Goal: Task Accomplishment & Management: Manage account settings

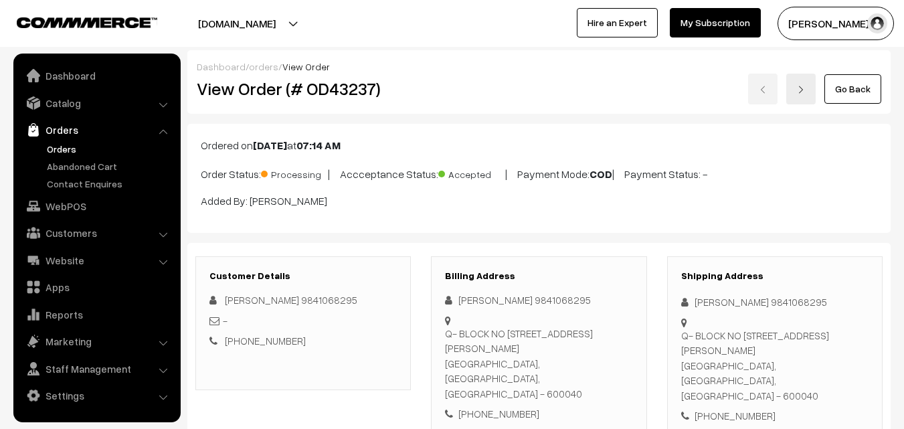
scroll to position [1010, 0]
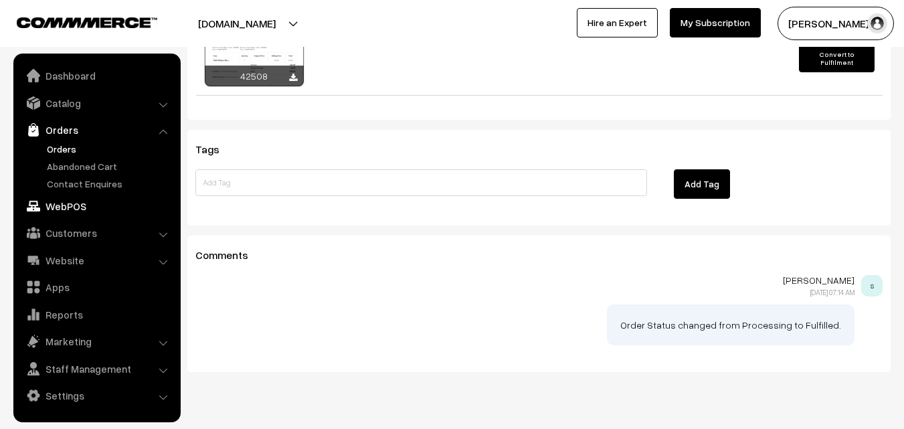
click at [60, 211] on link "WebPOS" at bounding box center [96, 206] width 159 height 24
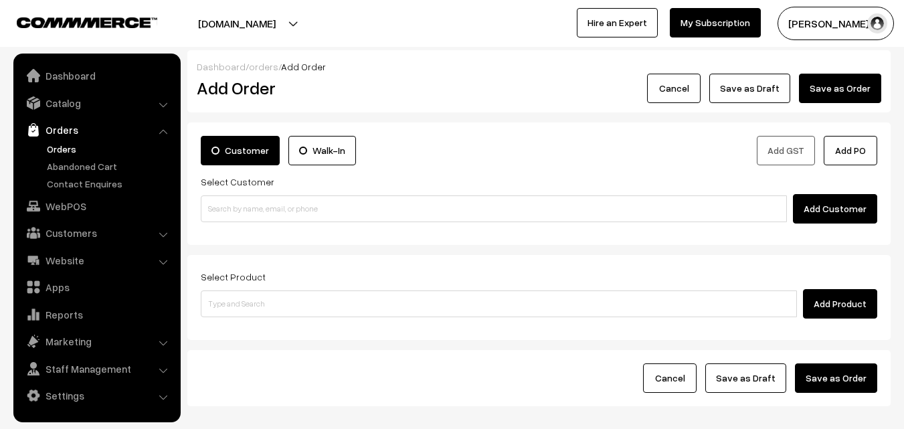
click at [53, 149] on link "Orders" at bounding box center [109, 149] width 132 height 14
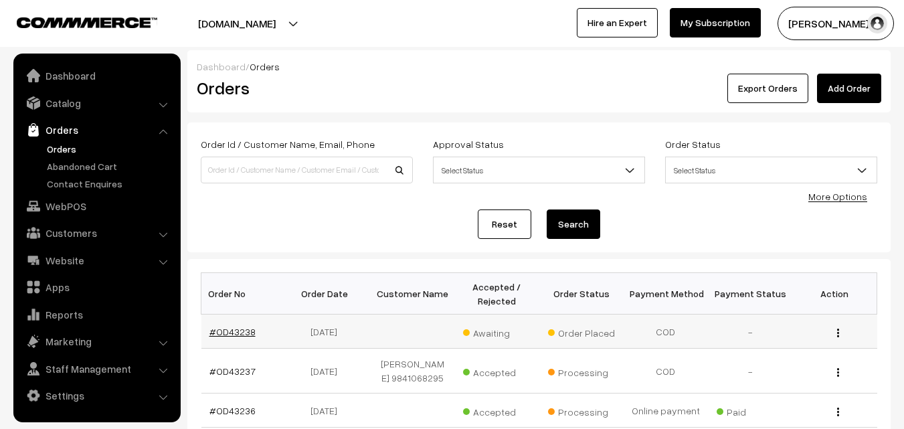
click at [231, 329] on link "#OD43238" at bounding box center [232, 331] width 46 height 11
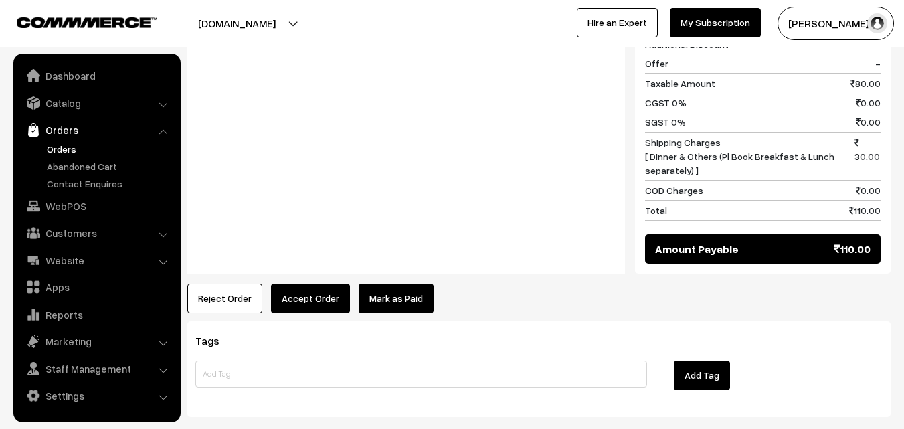
scroll to position [602, 0]
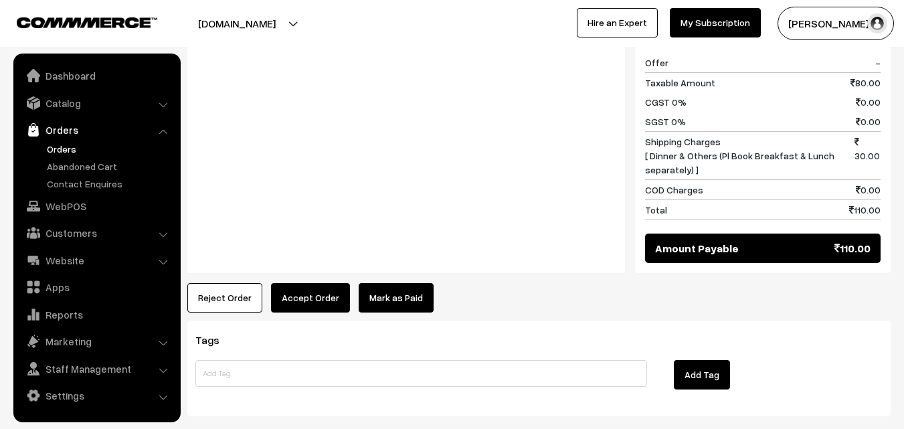
click at [327, 283] on button "Accept Order" at bounding box center [310, 297] width 79 height 29
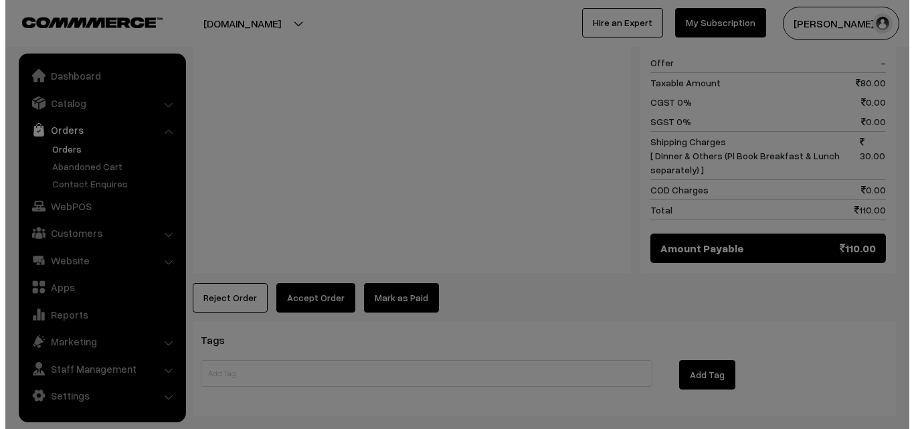
scroll to position [604, 0]
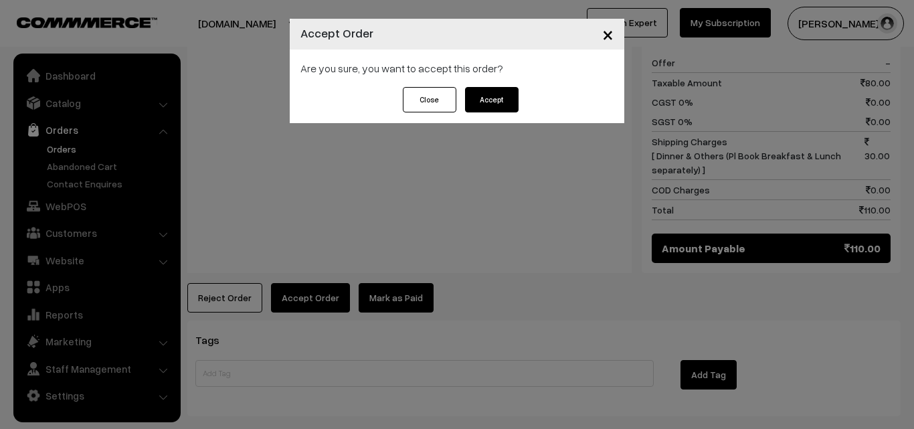
click at [498, 105] on button "Accept" at bounding box center [492, 99] width 54 height 25
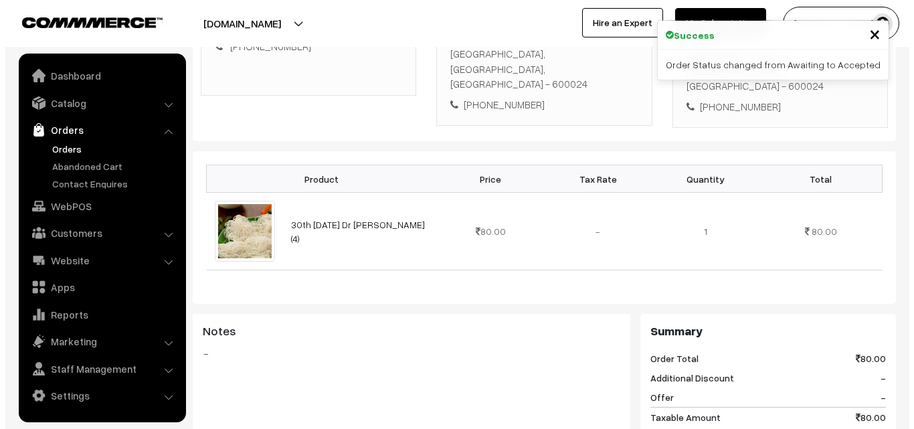
scroll to position [468, 0]
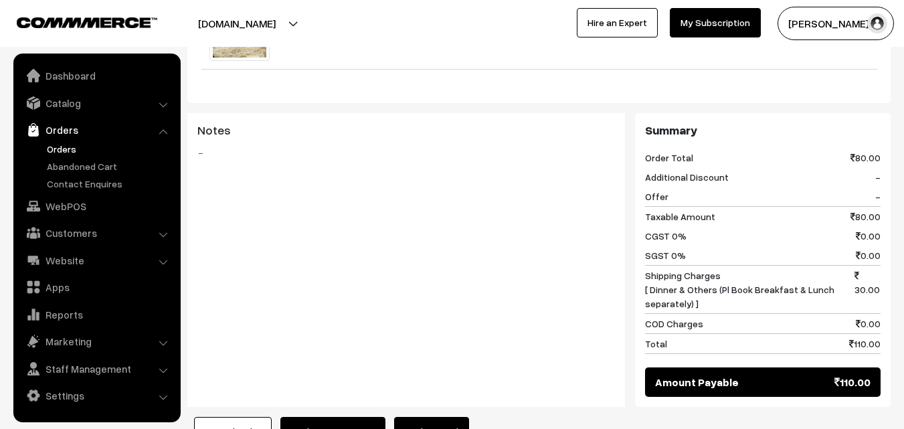
click at [337, 417] on button "Mark as Processing" at bounding box center [332, 431] width 105 height 29
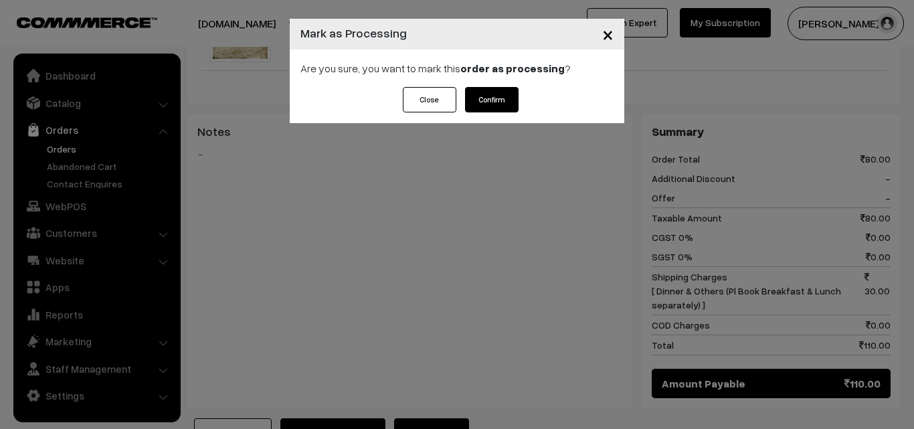
click at [498, 103] on button "Confirm" at bounding box center [492, 99] width 54 height 25
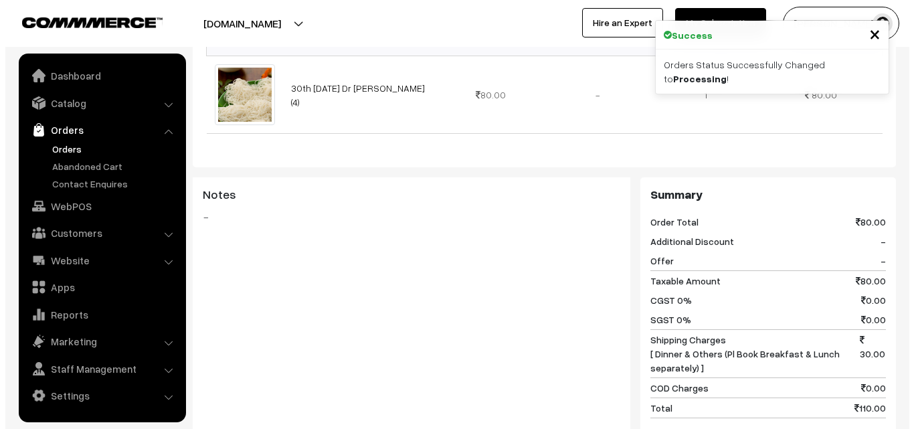
scroll to position [535, 0]
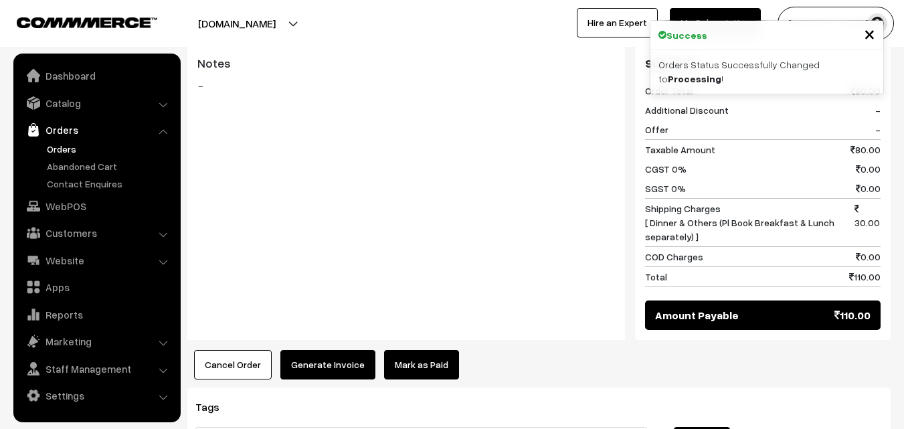
click at [325, 350] on button "Generate Invoice" at bounding box center [327, 364] width 95 height 29
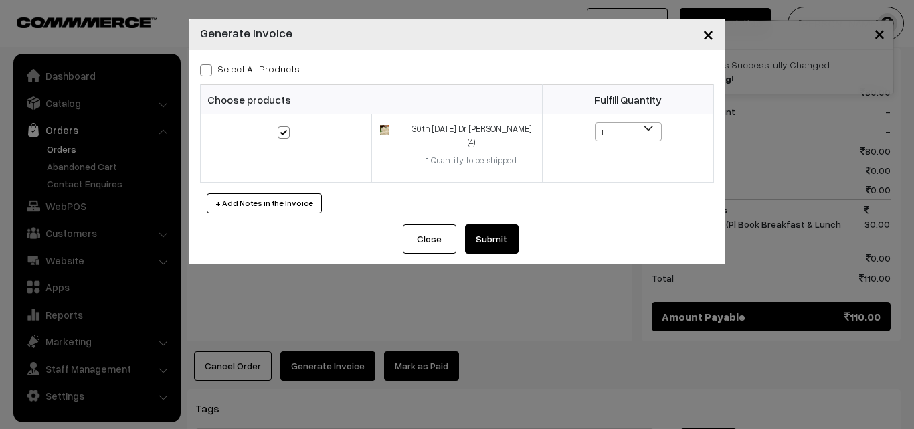
click at [202, 74] on span at bounding box center [206, 70] width 12 height 12
click at [202, 72] on input "Select All Products" at bounding box center [204, 68] width 9 height 9
checkbox input "true"
click at [484, 230] on button "Submit" at bounding box center [492, 238] width 54 height 29
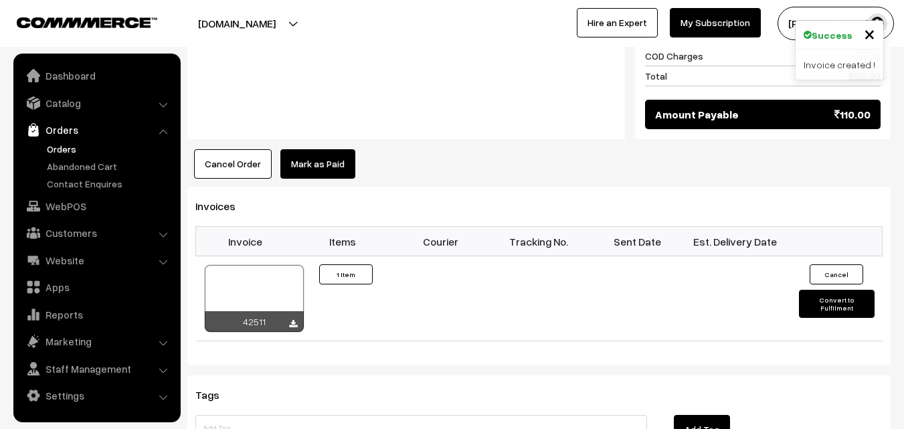
scroll to position [803, 0]
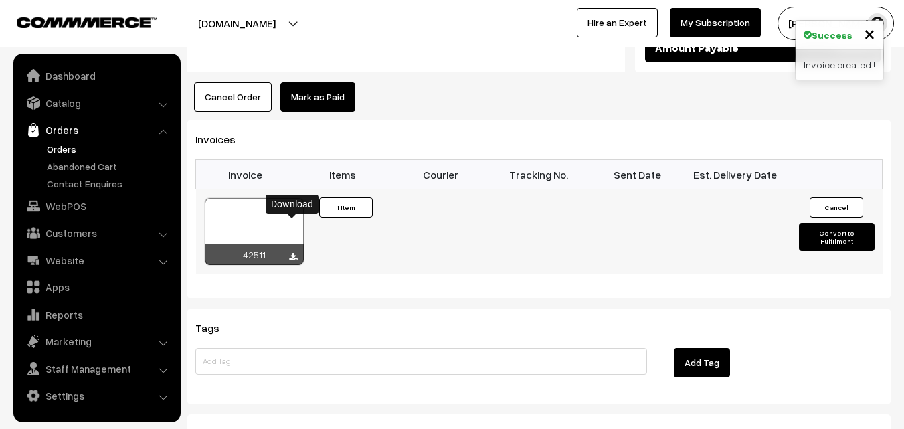
click at [292, 253] on icon at bounding box center [293, 257] width 8 height 9
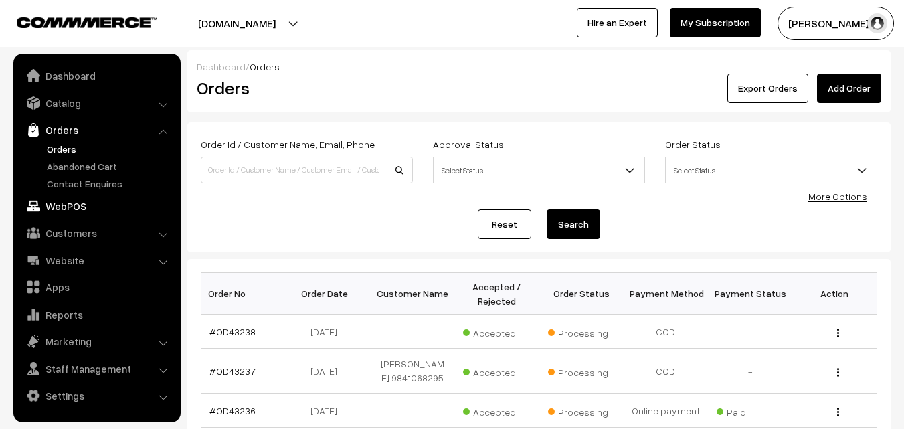
click at [66, 201] on link "WebPOS" at bounding box center [96, 206] width 159 height 24
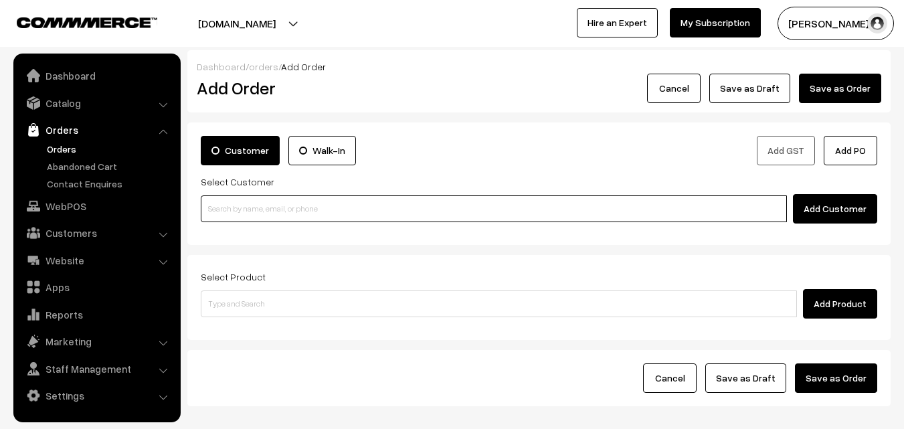
click at [262, 210] on input at bounding box center [494, 208] width 586 height 27
paste input "+91 94443 46699"
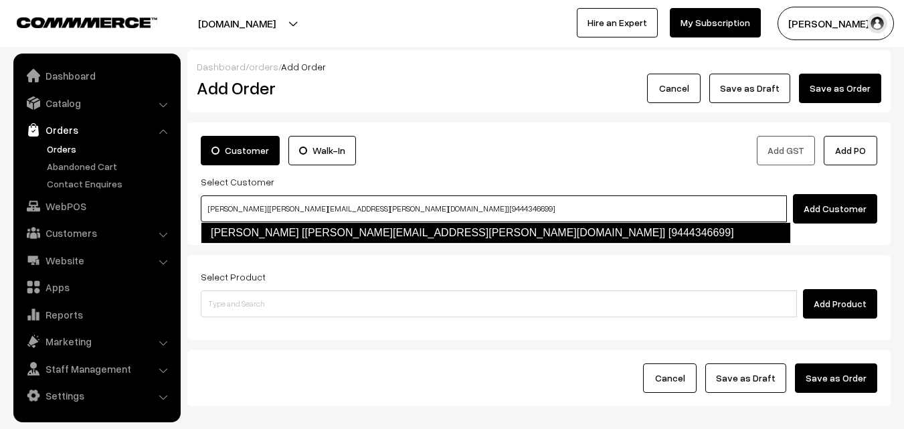
type input "Venkata Ramani [ramani.venkata@gmail.com] [9444346699]"
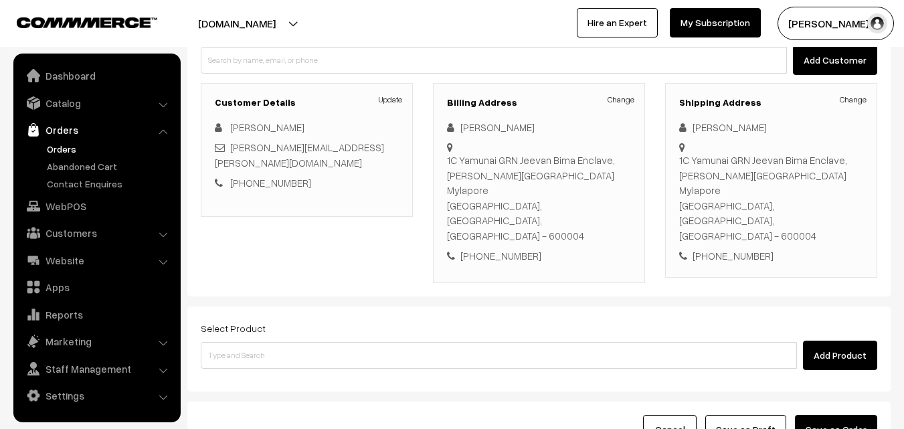
scroll to position [161, 0]
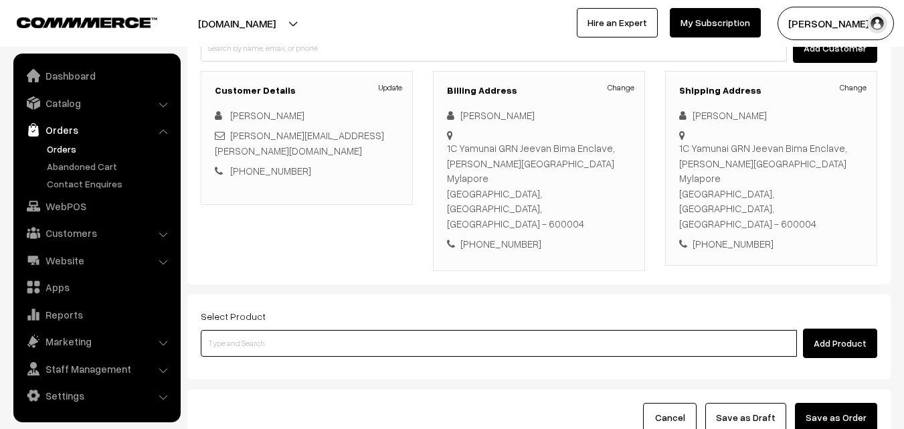
click at [310, 330] on input at bounding box center [499, 343] width 596 height 27
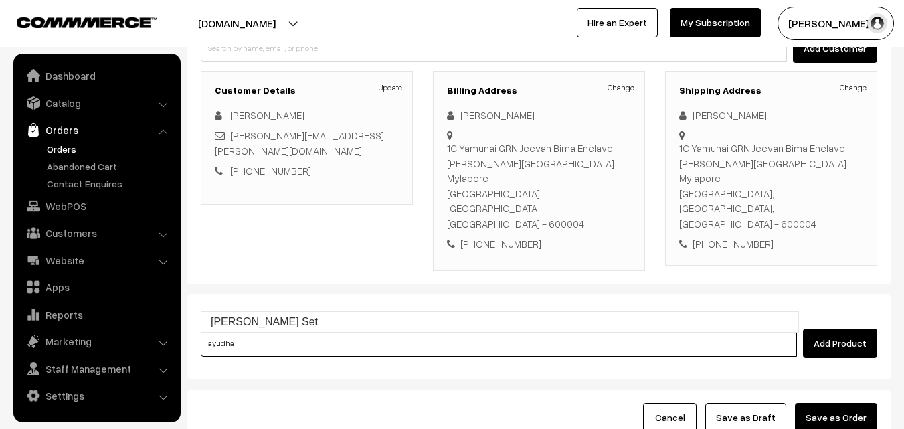
type input "Ayudha Pooja Neivedhyam Set"
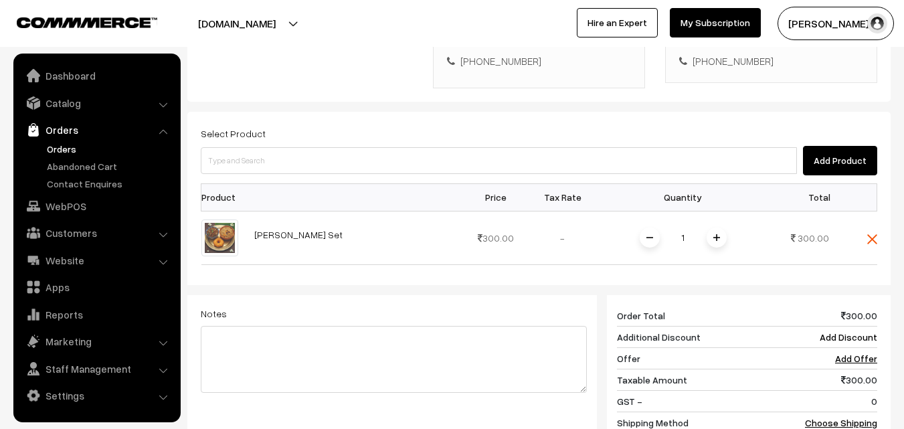
scroll to position [361, 0]
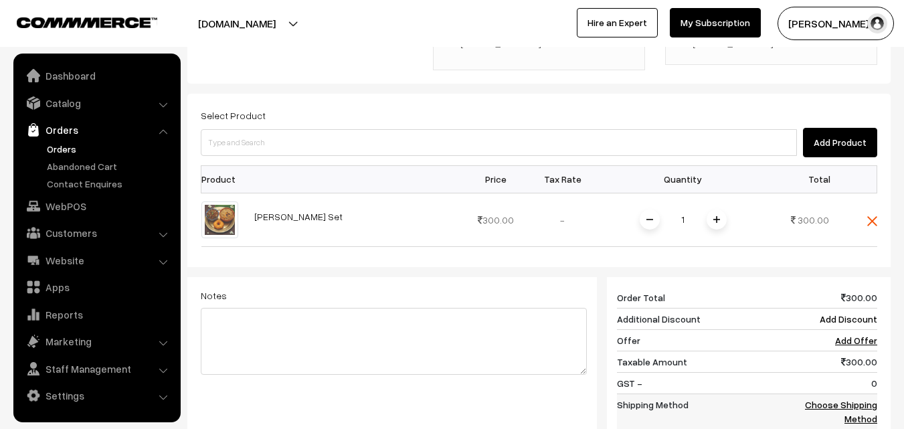
click at [855, 399] on link "Choose Shipping Method" at bounding box center [841, 411] width 72 height 25
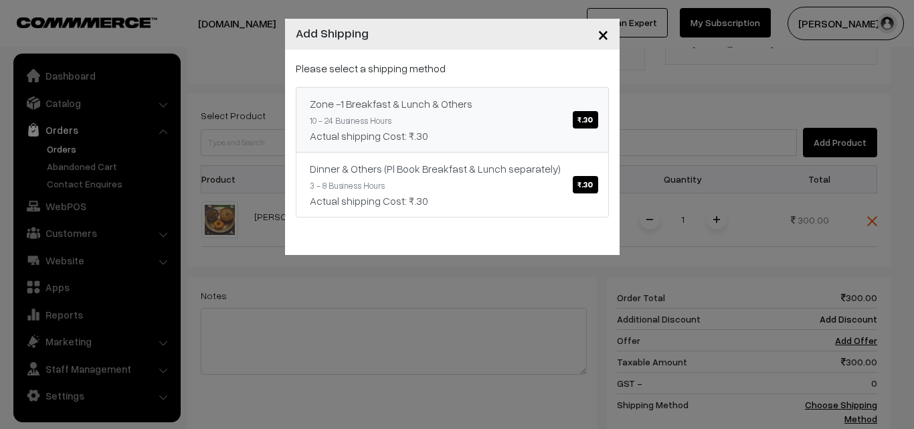
click at [583, 125] on span "₹.30" at bounding box center [585, 119] width 25 height 17
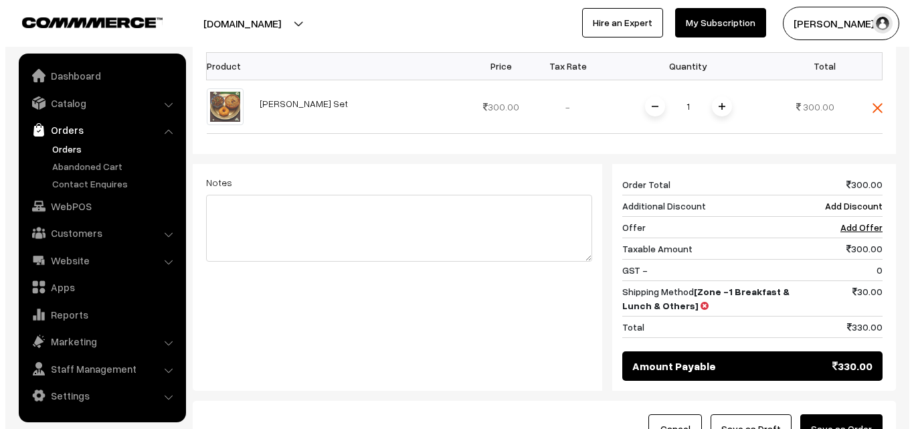
scroll to position [495, 0]
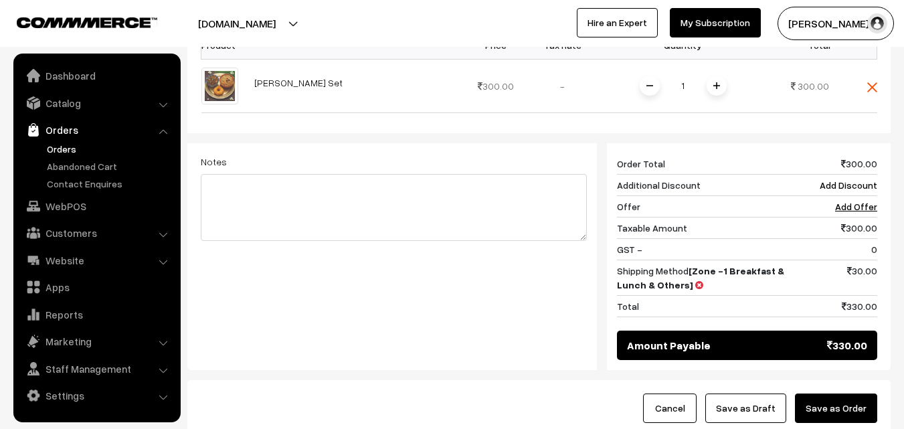
click at [831, 393] on button "Save as Order" at bounding box center [836, 407] width 82 height 29
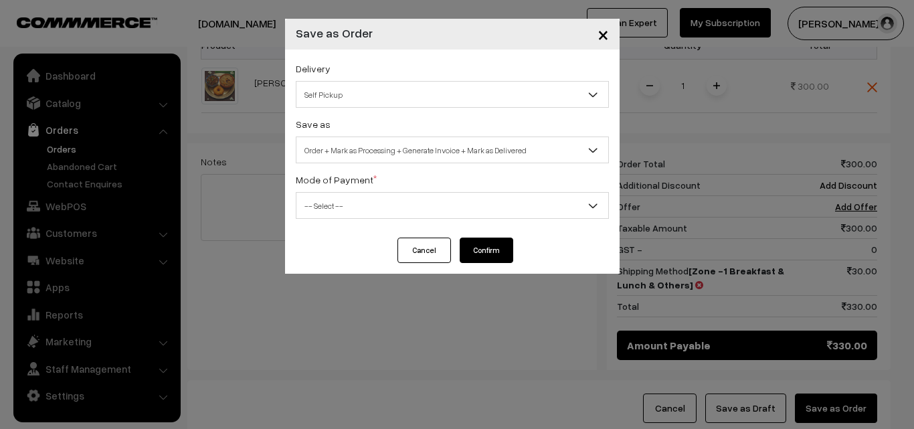
click at [402, 99] on span "Self Pickup" at bounding box center [452, 94] width 312 height 23
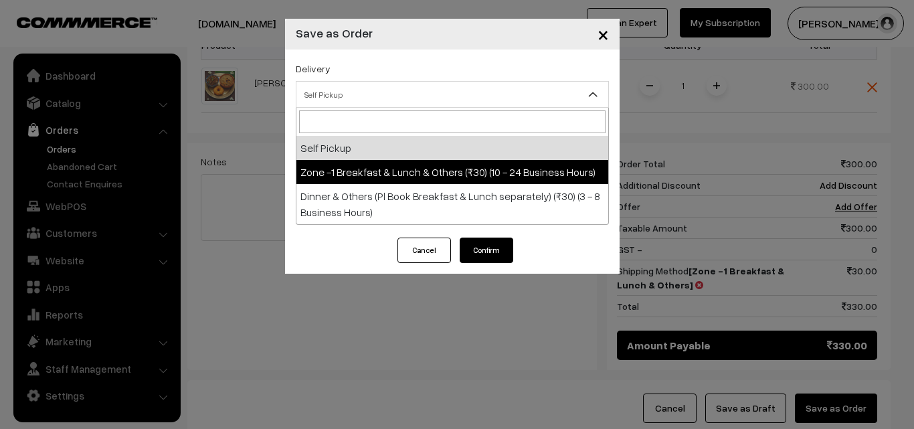
select select "ZON1"
select select "3"
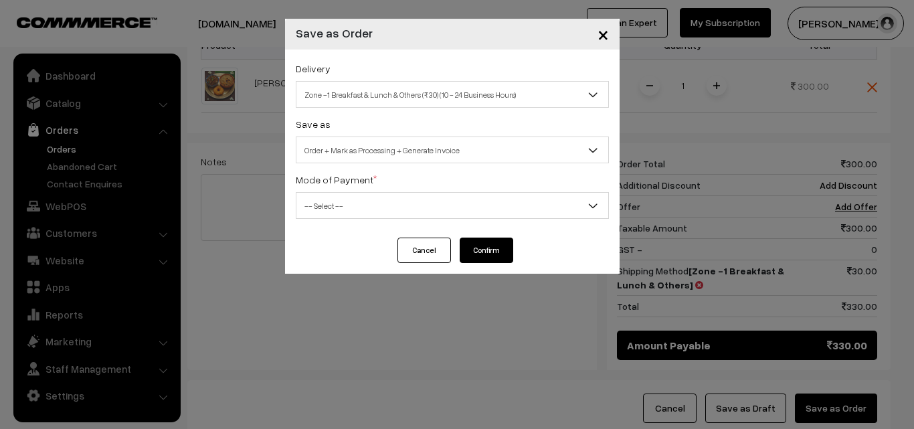
click at [395, 205] on span "-- Select --" at bounding box center [452, 205] width 312 height 23
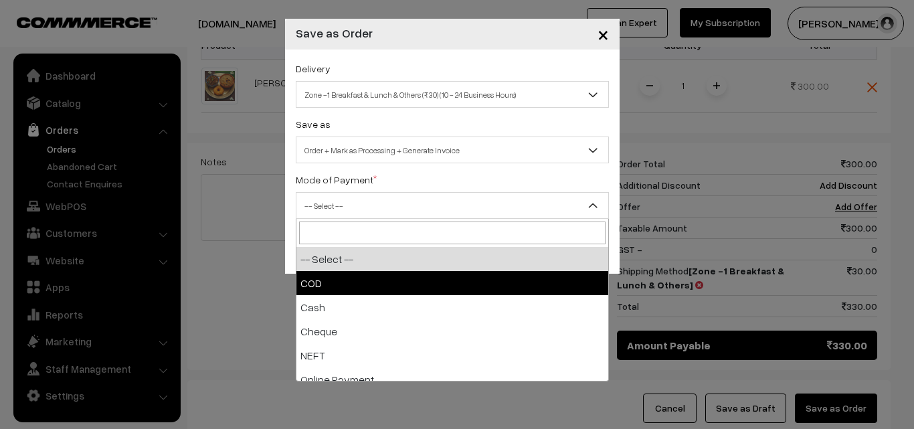
select select "1"
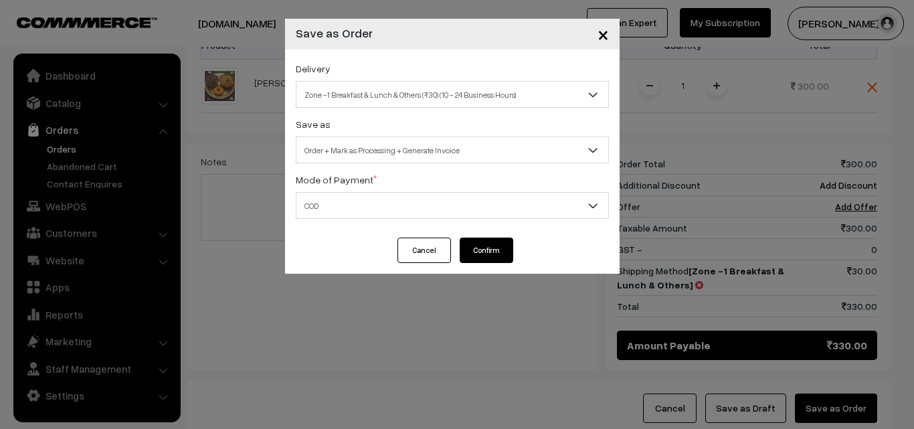
click at [470, 251] on button "Confirm" at bounding box center [487, 250] width 54 height 25
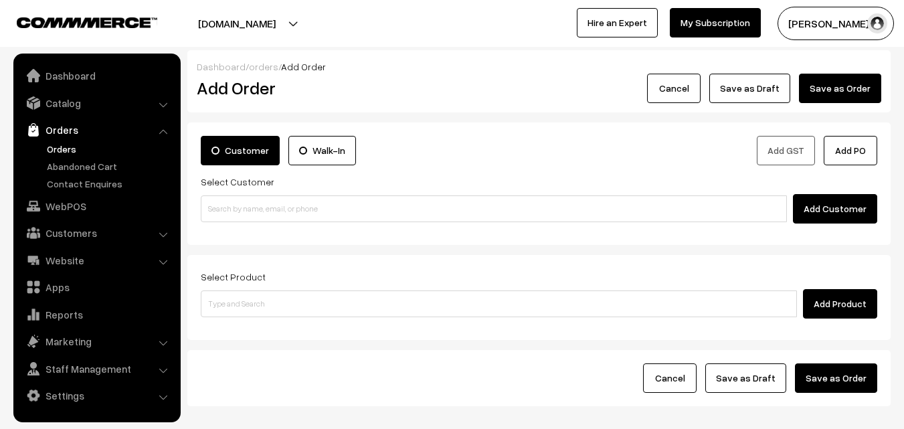
click at [67, 141] on link "Orders" at bounding box center [96, 130] width 159 height 24
click at [68, 144] on link "Orders" at bounding box center [109, 149] width 132 height 14
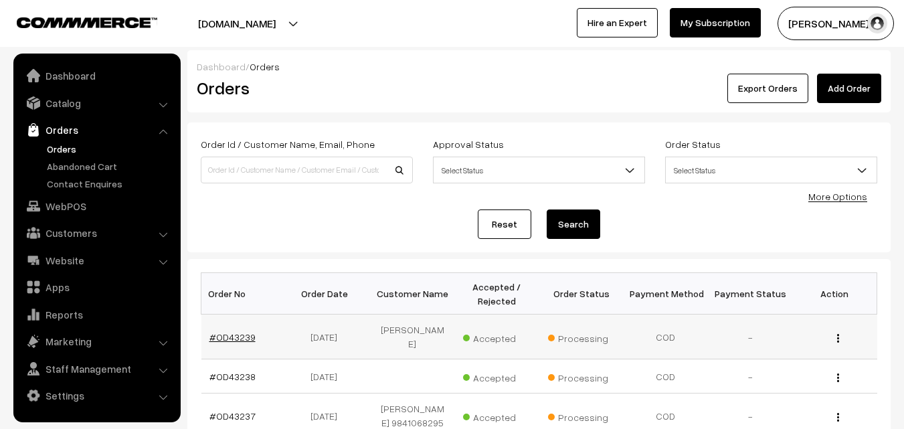
click at [237, 336] on link "#OD43239" at bounding box center [232, 336] width 46 height 11
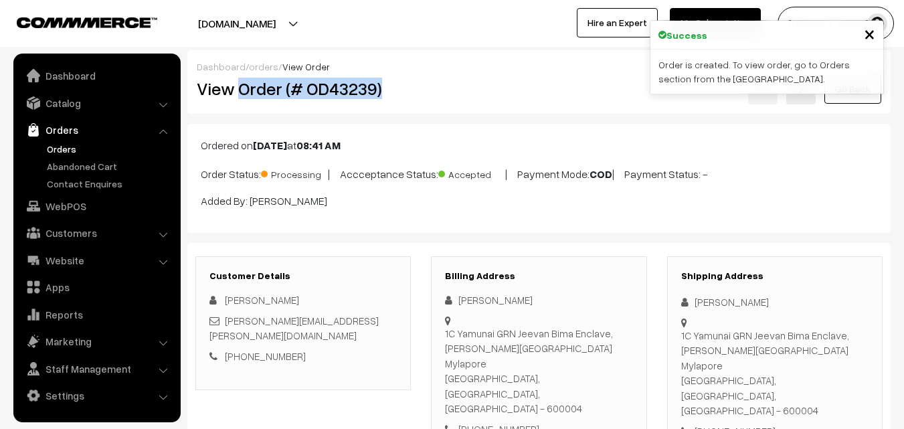
click at [403, 96] on h2 "View Order (# OD43239)" at bounding box center [304, 88] width 215 height 21
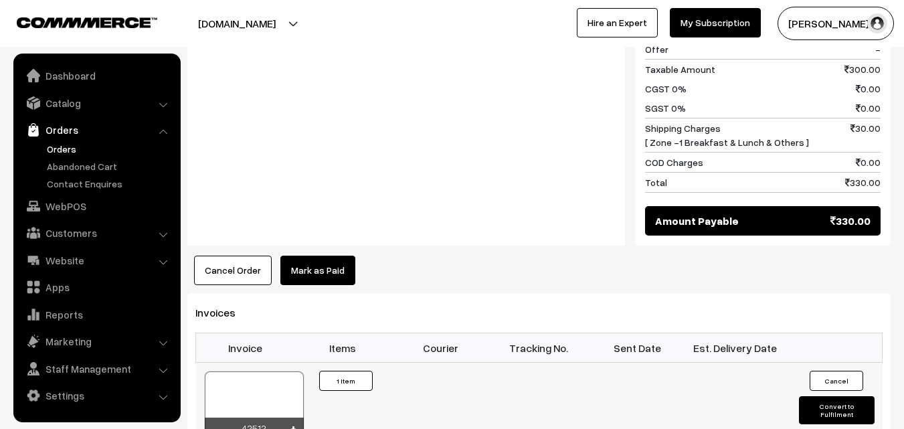
scroll to position [736, 0]
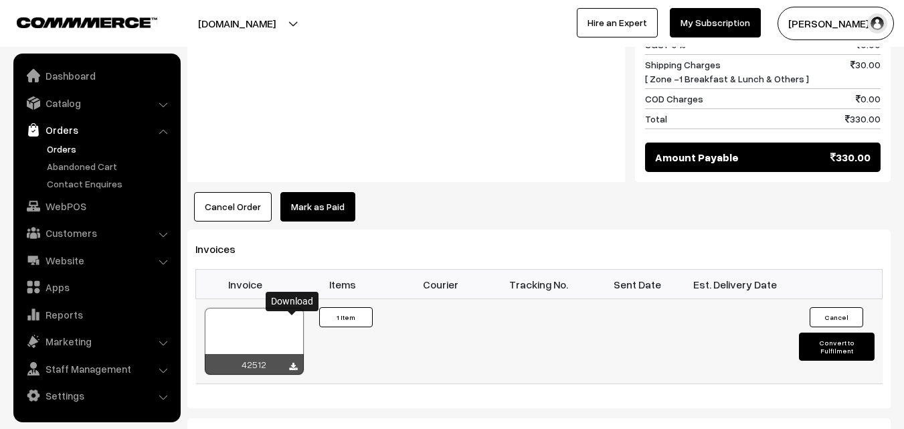
click at [292, 363] on icon at bounding box center [293, 367] width 8 height 9
click at [63, 207] on link "WebPOS" at bounding box center [96, 206] width 159 height 24
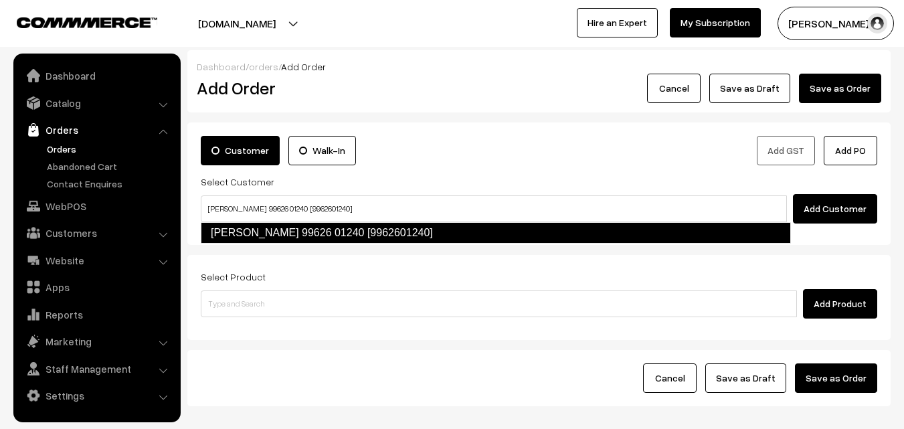
type input "[PERSON_NAME] 99626 01240 [9962601240]"
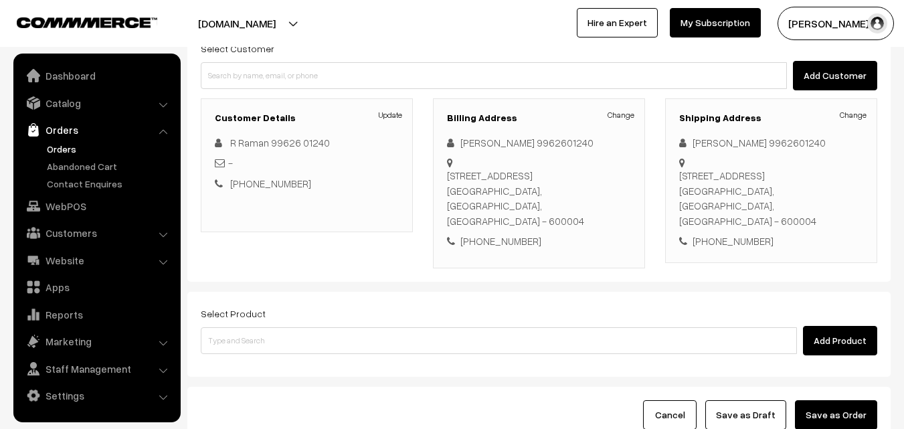
scroll to position [134, 0]
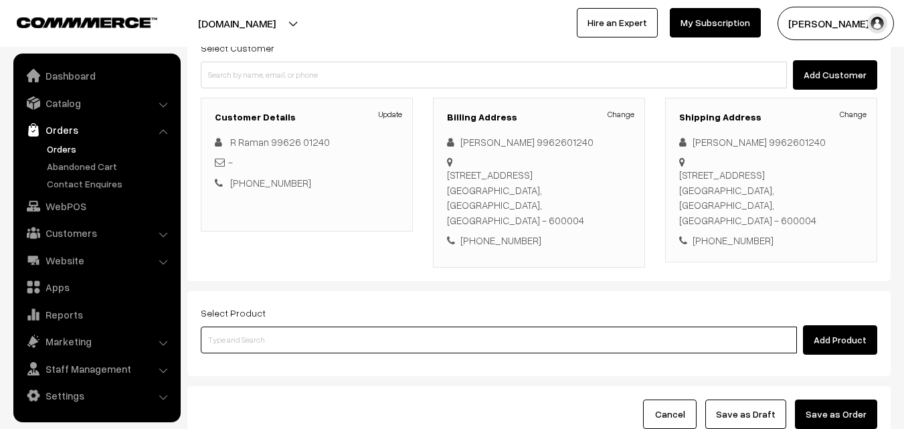
click at [458, 349] on input at bounding box center [499, 340] width 596 height 27
click at [417, 337] on input at bounding box center [499, 340] width 596 height 27
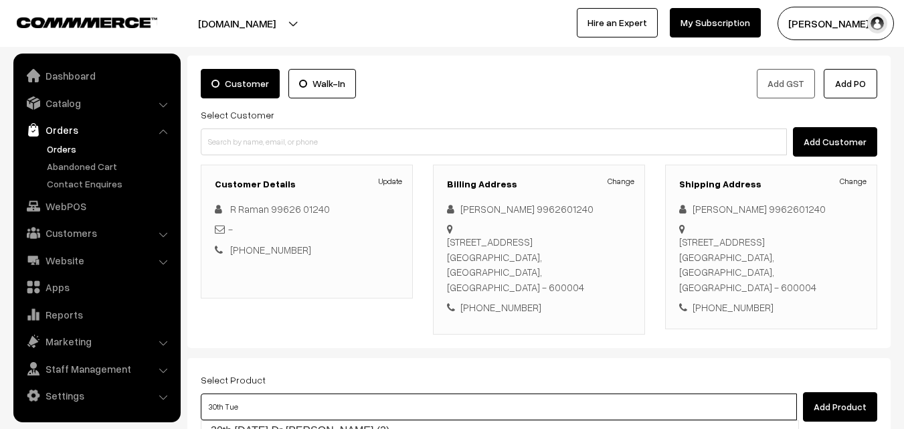
type input "30th Tues"
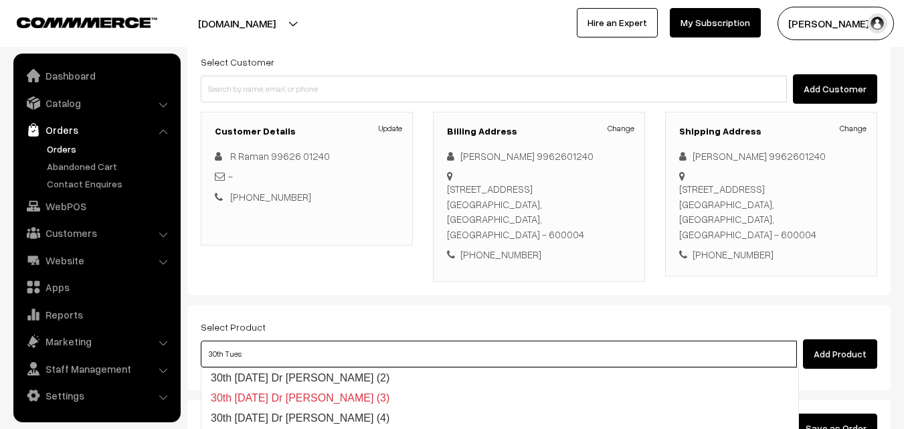
scroll to position [201, 0]
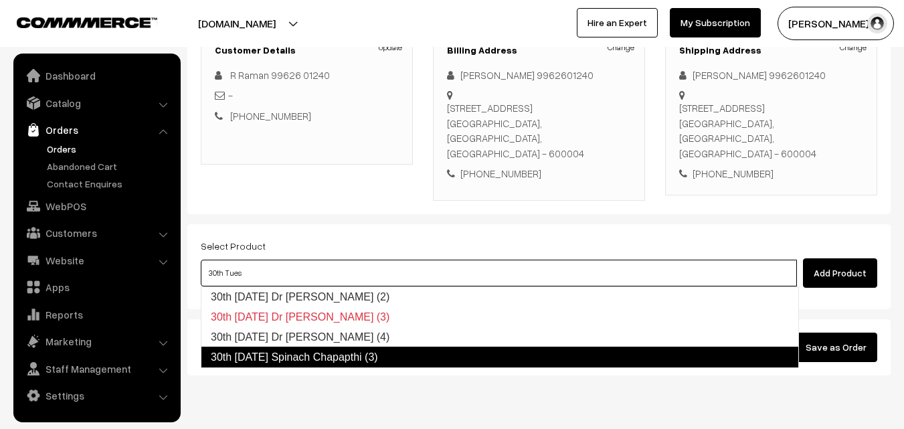
click at [365, 363] on link "30th Tuesday Spinach Chapapthi (3)" at bounding box center [500, 357] width 598 height 21
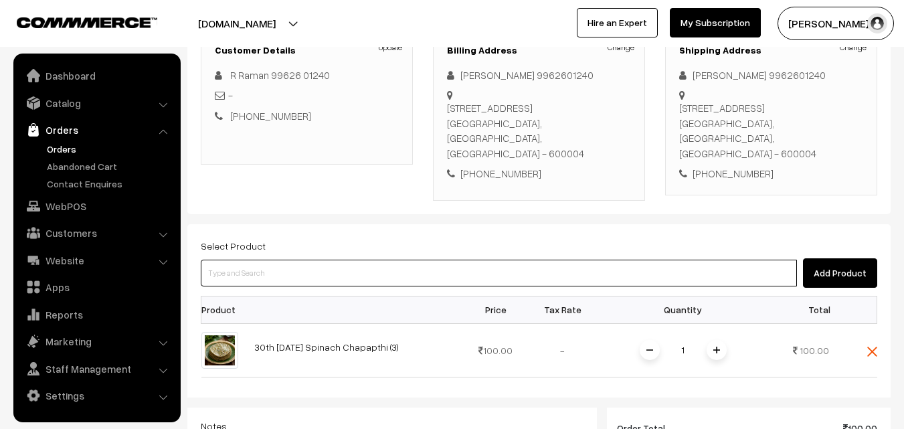
click at [296, 274] on input at bounding box center [499, 273] width 596 height 27
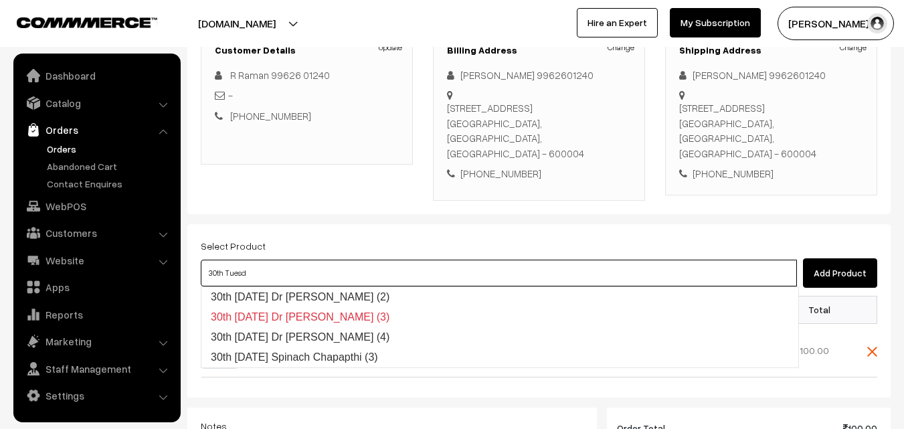
type input "30th Tuesday Dr Poori (2)"
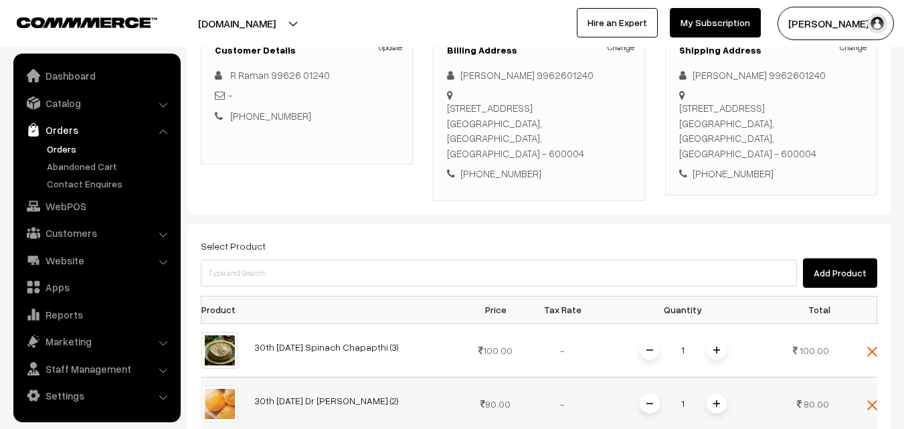
scroll to position [335, 0]
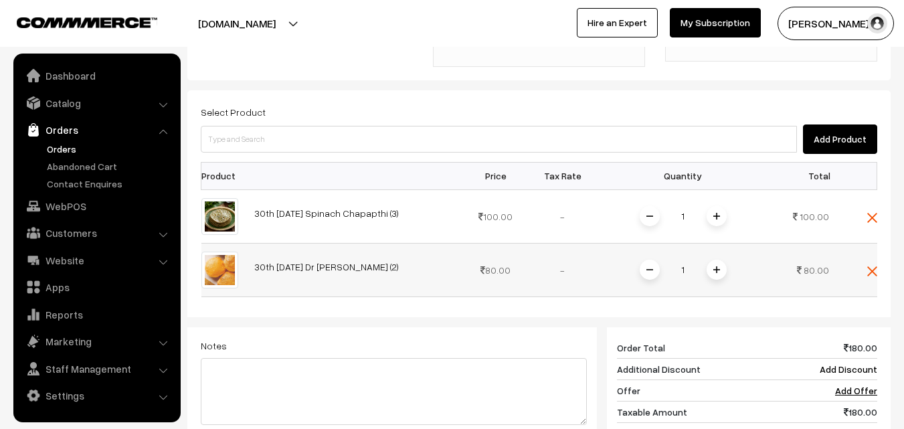
click at [713, 268] on img at bounding box center [716, 269] width 7 height 7
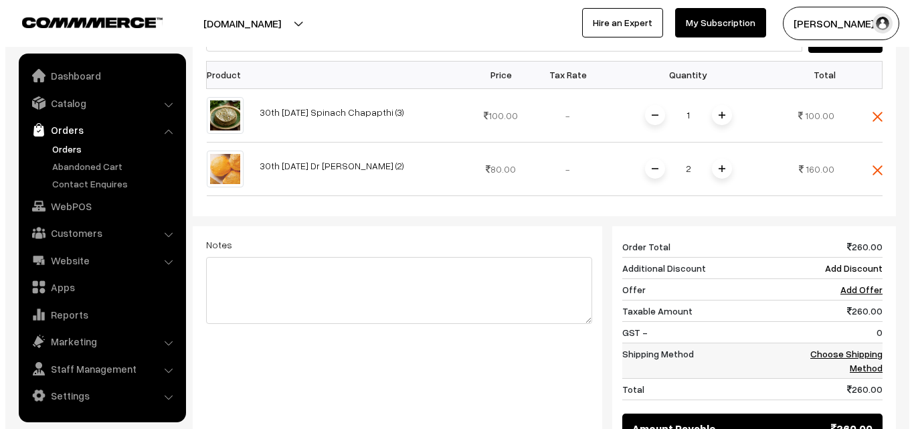
scroll to position [468, 0]
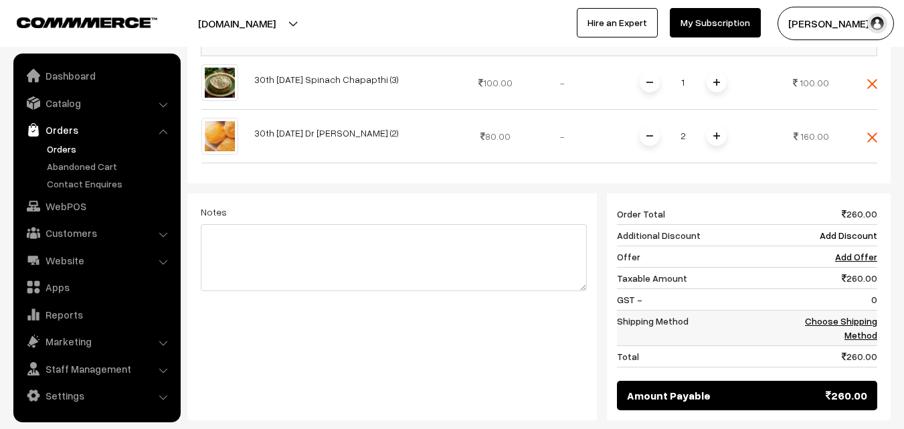
click at [818, 318] on link "Choose Shipping Method" at bounding box center [841, 327] width 72 height 25
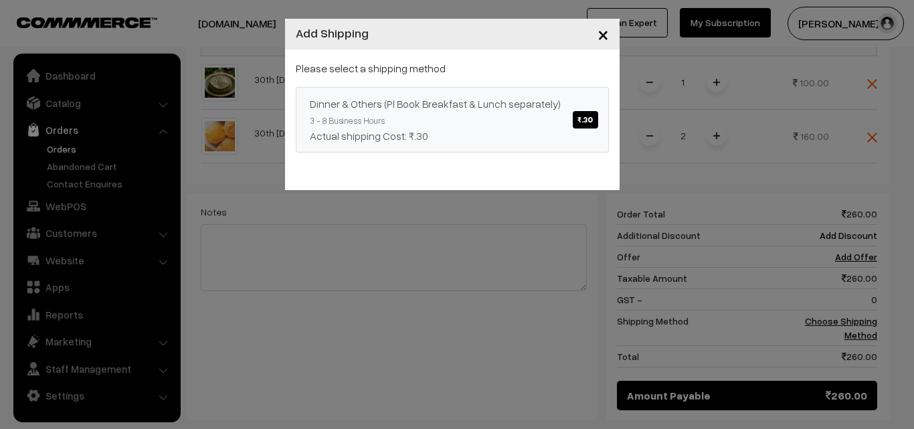
click at [591, 116] on span "₹.30" at bounding box center [585, 119] width 25 height 17
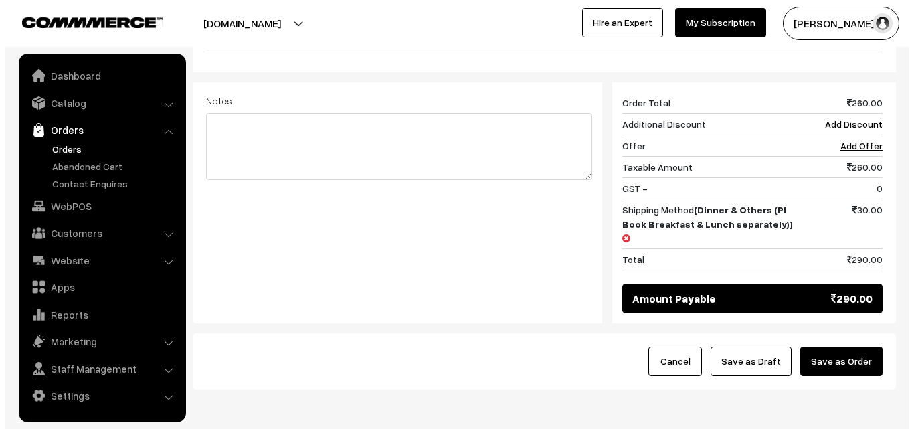
scroll to position [602, 0]
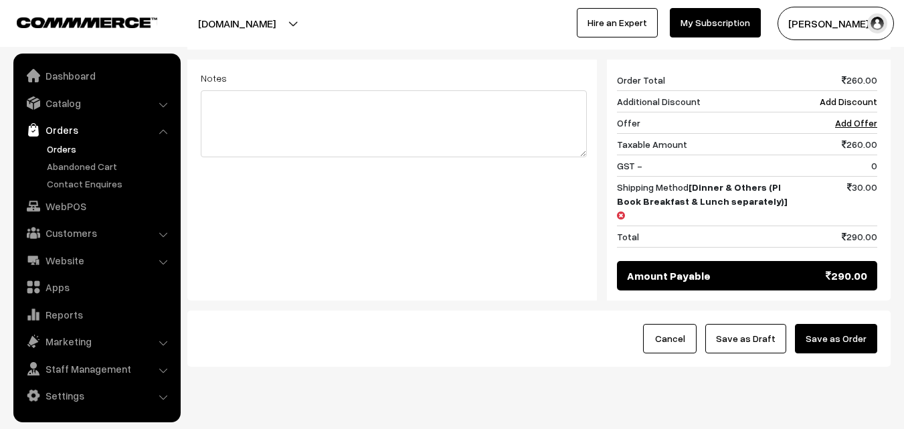
click at [828, 327] on button "Save as Order" at bounding box center [836, 338] width 82 height 29
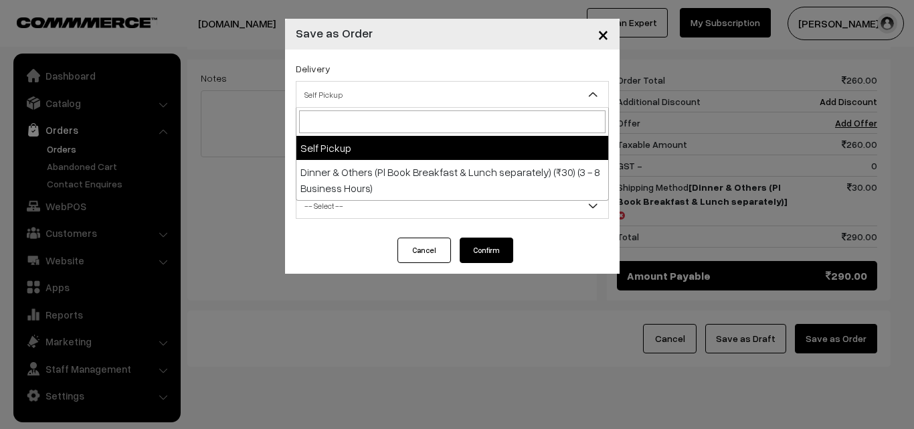
click at [450, 92] on span "Self Pickup" at bounding box center [452, 94] width 312 height 23
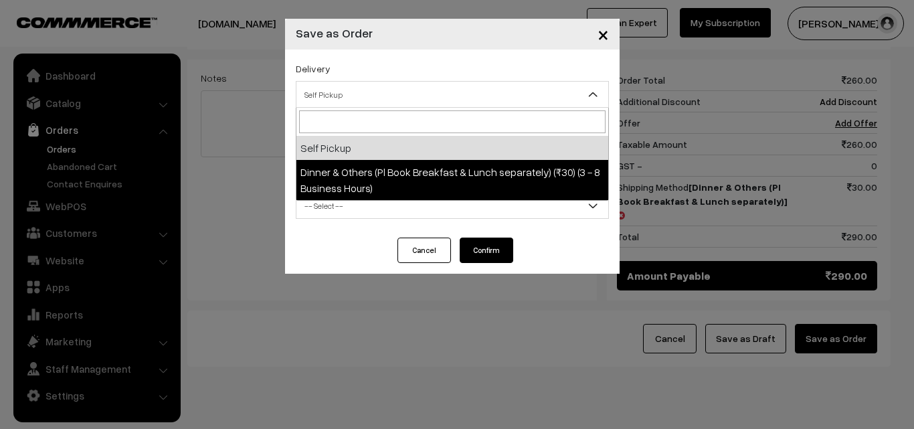
select select "DOP1"
select select "3"
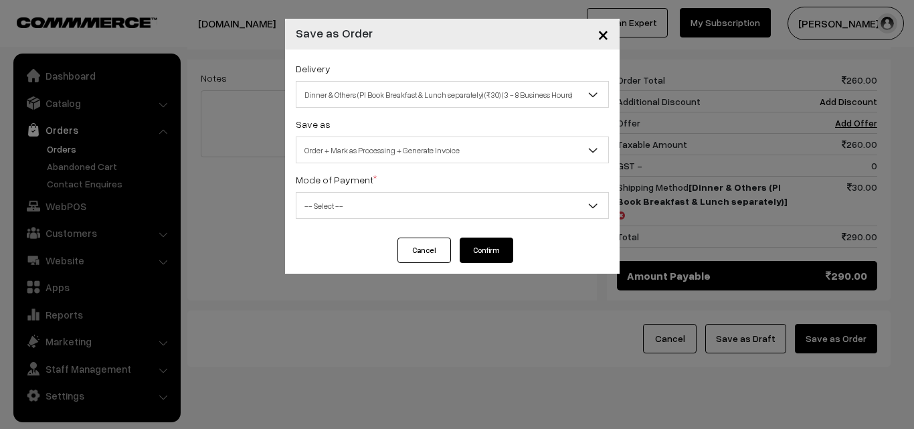
click at [458, 210] on span "-- Select --" at bounding box center [452, 205] width 312 height 23
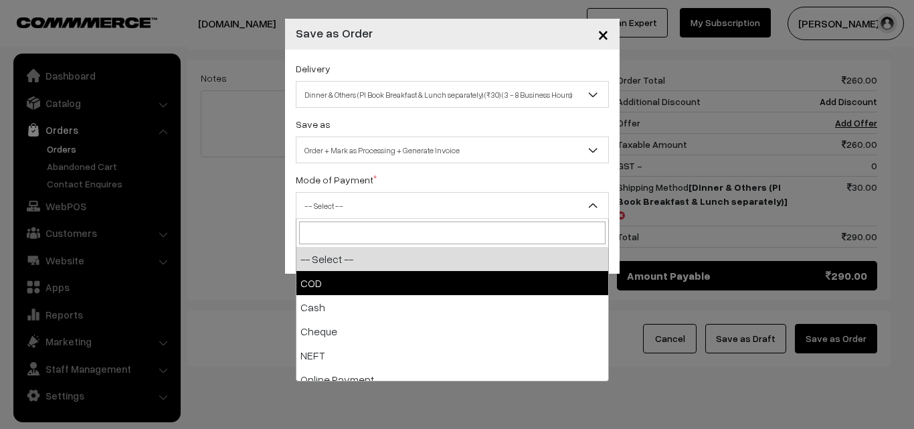
select select "1"
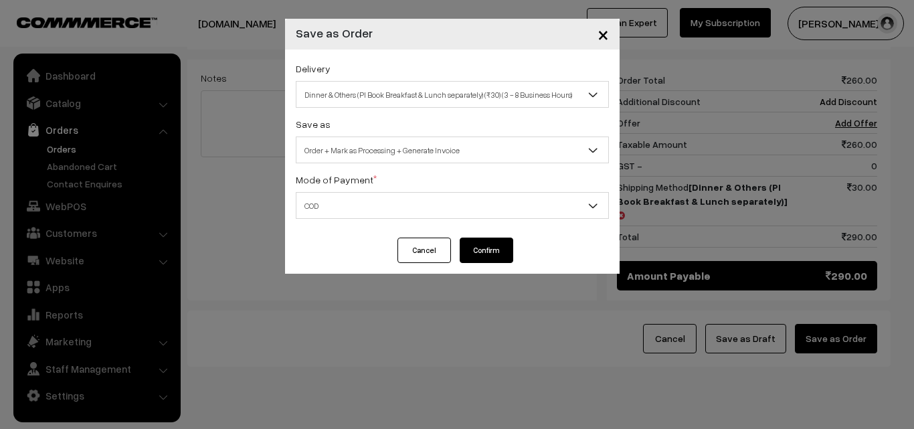
click at [485, 252] on button "Confirm" at bounding box center [487, 250] width 54 height 25
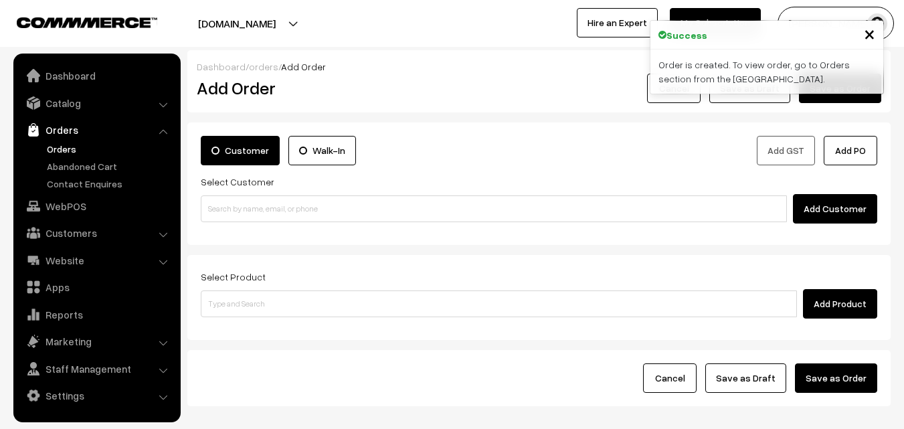
click at [62, 152] on link "Orders" at bounding box center [109, 149] width 132 height 14
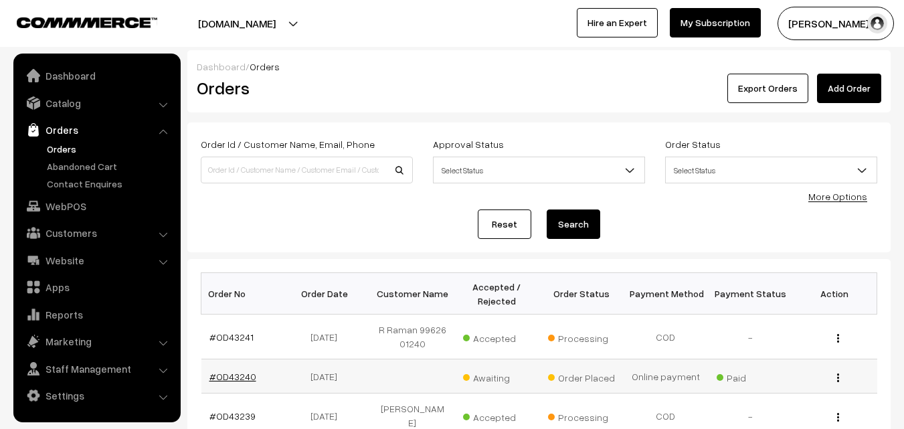
click at [240, 379] on link "#OD43240" at bounding box center [232, 376] width 47 height 11
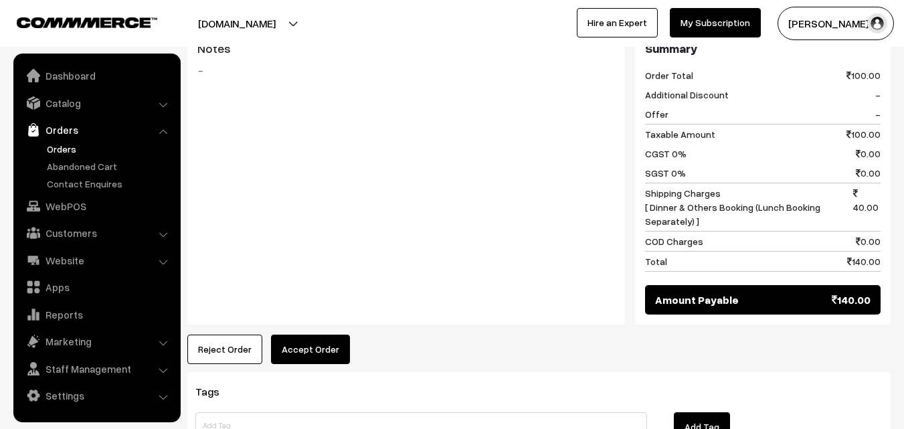
scroll to position [602, 0]
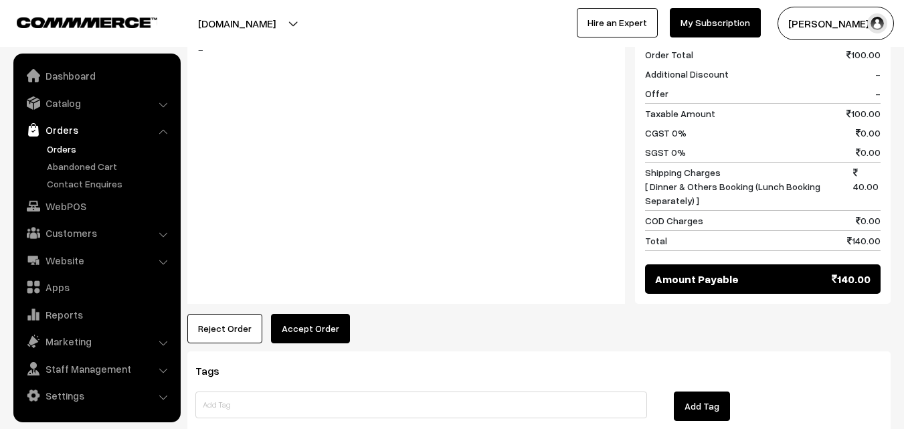
click at [308, 314] on button "Accept Order" at bounding box center [310, 328] width 79 height 29
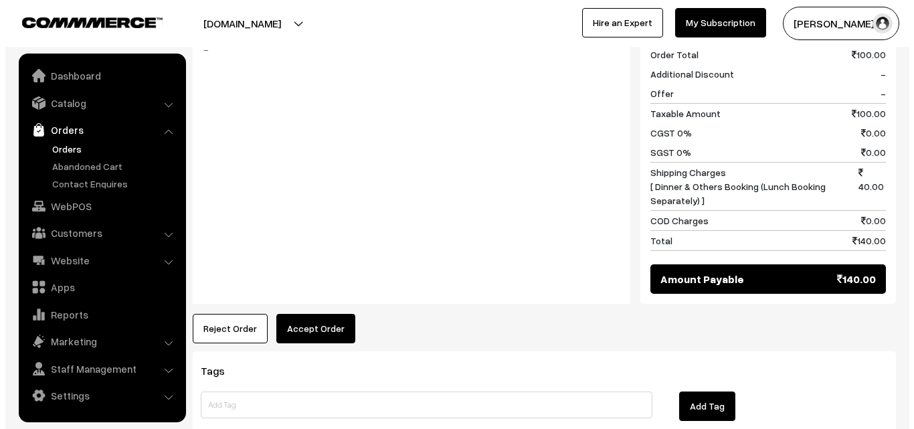
scroll to position [603, 0]
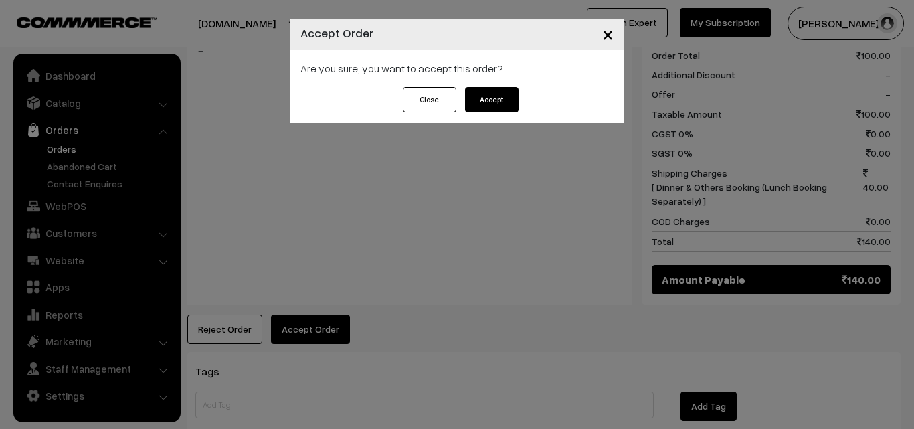
click at [470, 100] on button "Accept" at bounding box center [492, 99] width 54 height 25
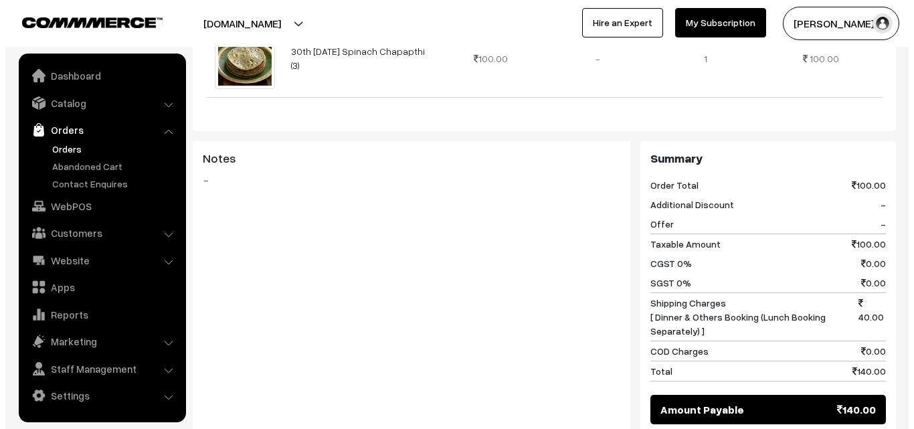
scroll to position [535, 0]
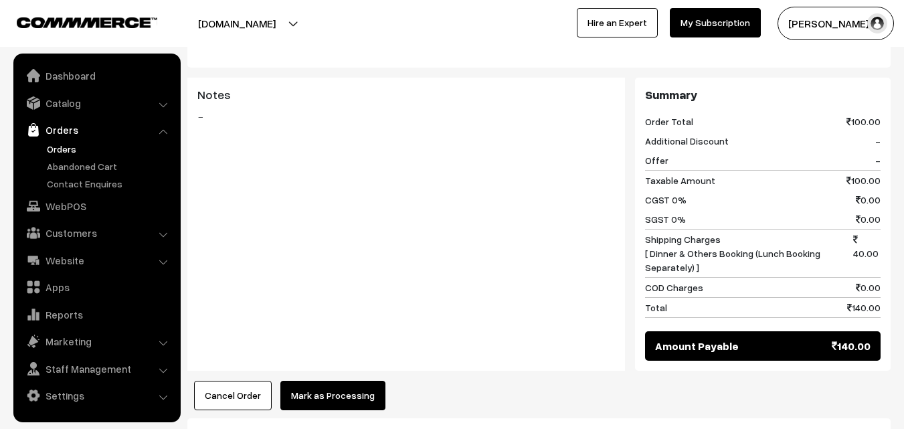
click at [317, 381] on button "Mark as Processing" at bounding box center [332, 395] width 105 height 29
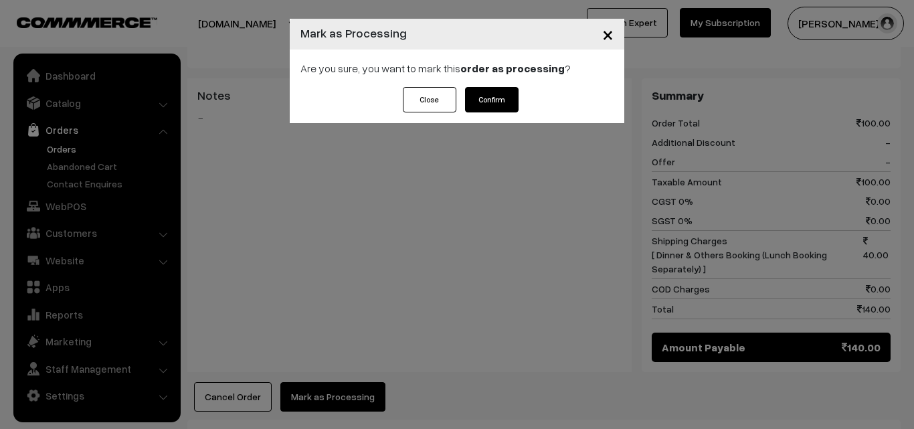
click at [472, 106] on button "Confirm" at bounding box center [492, 99] width 54 height 25
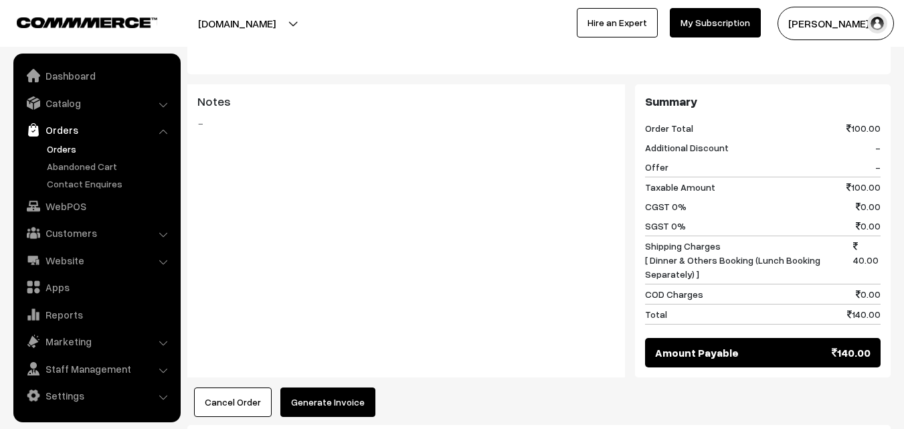
scroll to position [602, 0]
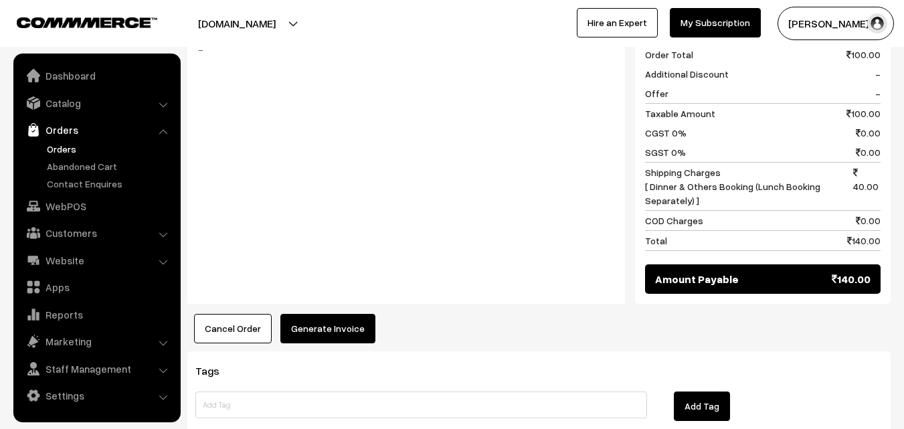
click at [339, 314] on button "Generate Invoice" at bounding box center [327, 328] width 95 height 29
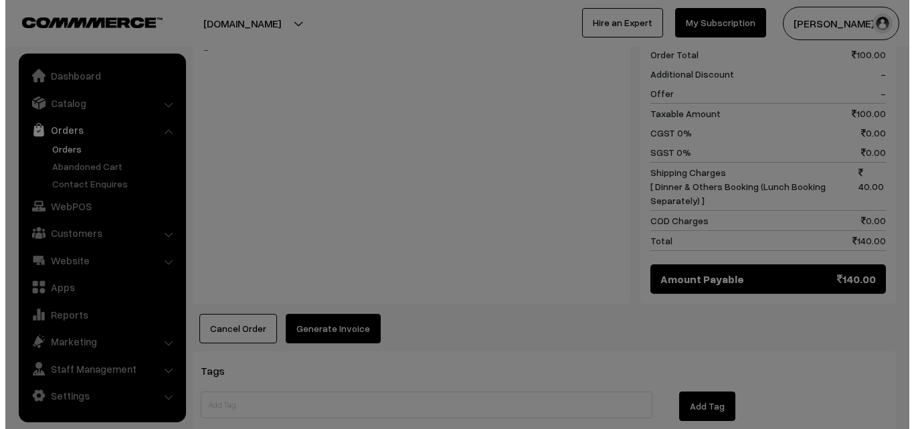
scroll to position [603, 0]
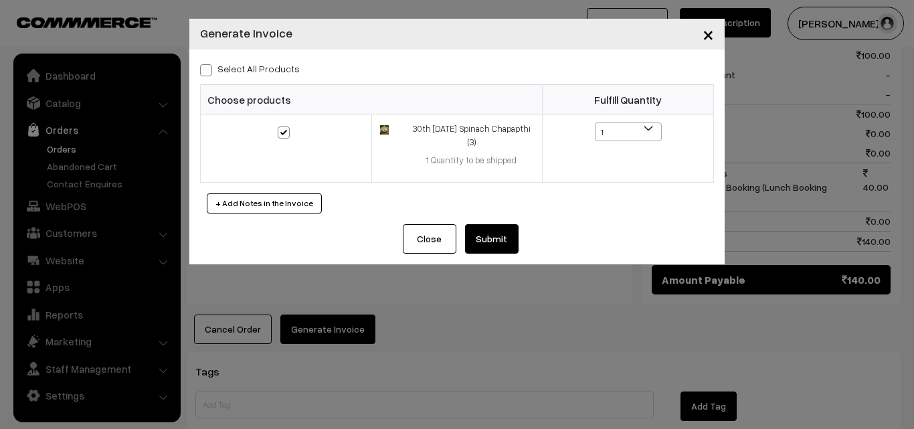
click at [203, 70] on span at bounding box center [206, 70] width 12 height 12
click at [203, 70] on input "Select All Products" at bounding box center [204, 68] width 9 height 9
checkbox input "true"
click at [490, 241] on button "Submit" at bounding box center [492, 238] width 54 height 29
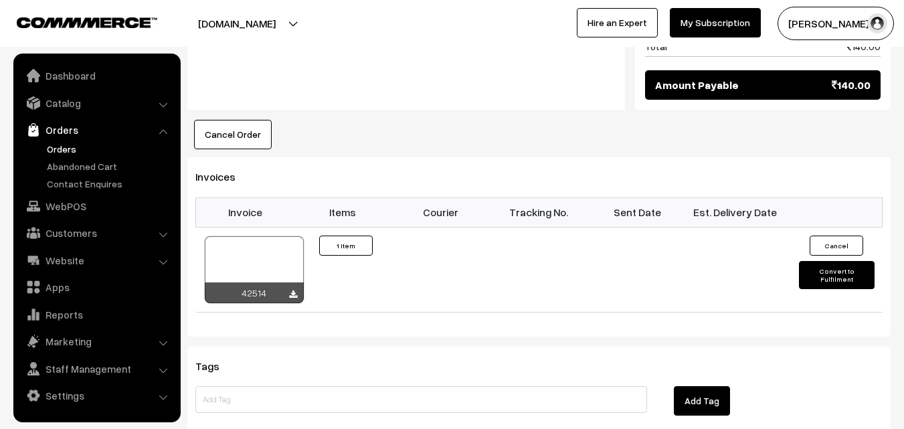
scroll to position [804, 0]
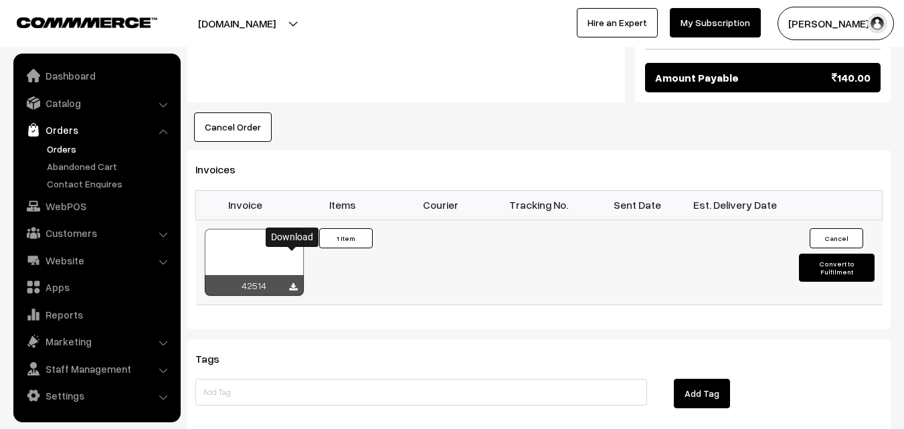
click at [294, 283] on icon at bounding box center [293, 287] width 8 height 9
click at [66, 147] on link "Orders" at bounding box center [109, 149] width 132 height 14
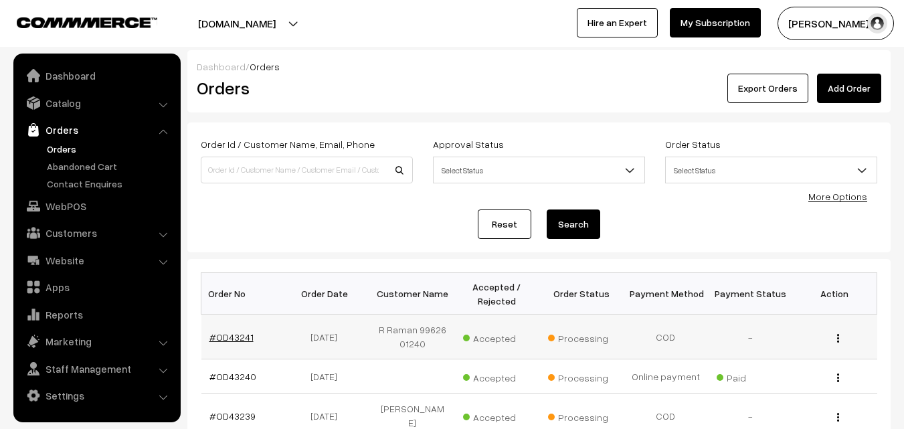
click at [238, 337] on link "#OD43241" at bounding box center [231, 336] width 44 height 11
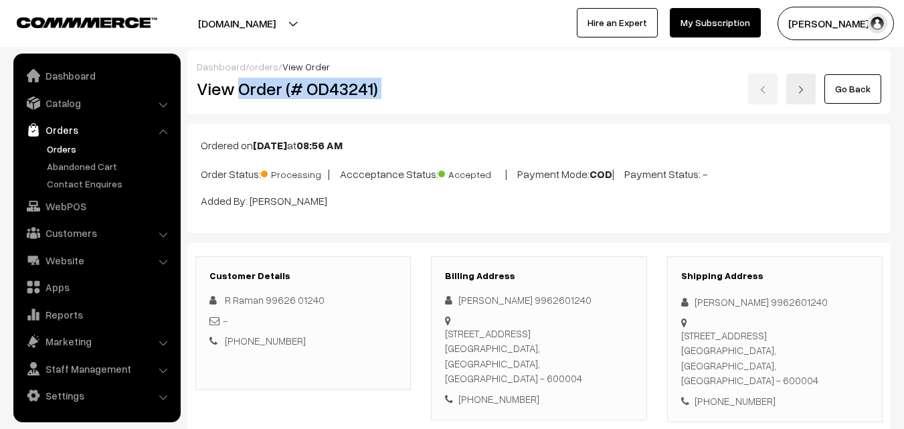
drag, startPoint x: 240, startPoint y: 88, endPoint x: 462, endPoint y: 104, distance: 223.4
click at [462, 104] on div "Dashboard / orders / View Order View Order (# OD43241) Go Back" at bounding box center [538, 82] width 703 height 64
copy div "Order (# OD43241)"
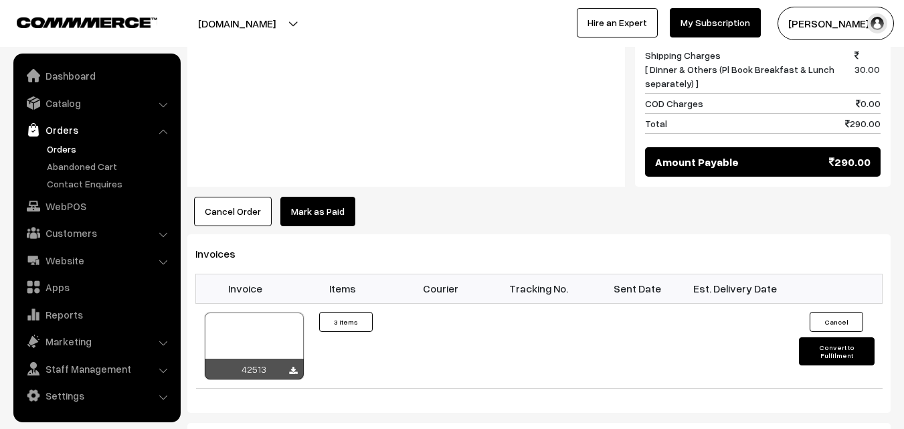
scroll to position [870, 0]
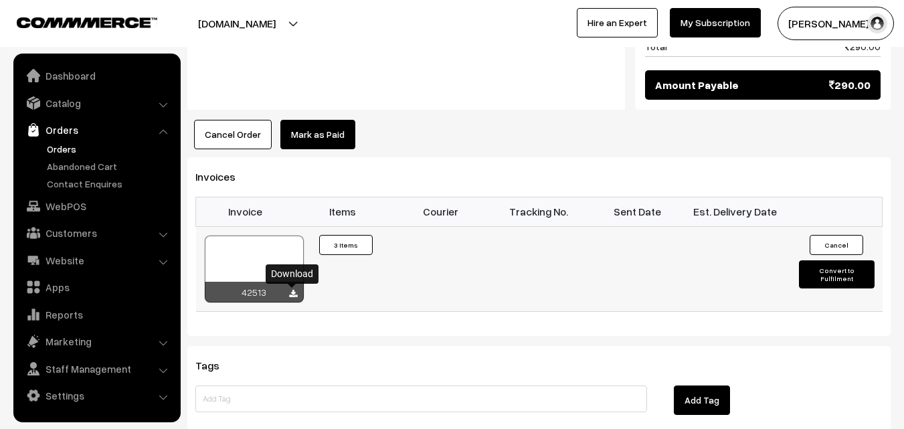
click at [294, 293] on icon at bounding box center [293, 294] width 8 height 9
click at [79, 203] on link "WebPOS" at bounding box center [96, 206] width 159 height 24
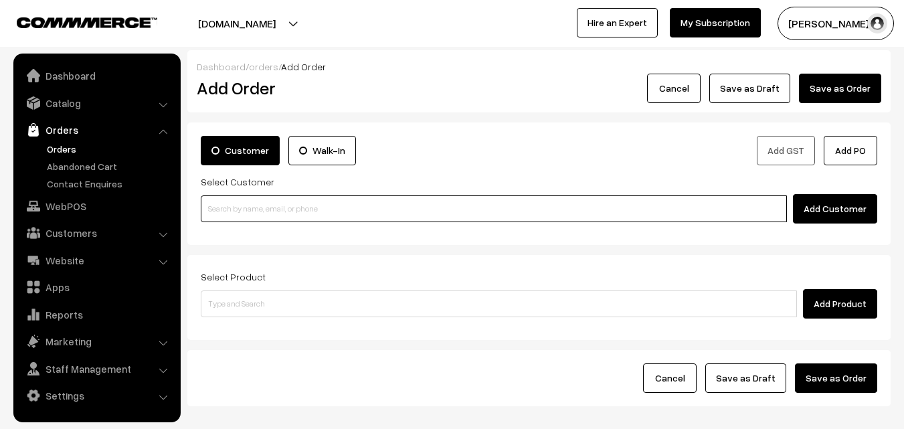
click at [307, 208] on input at bounding box center [494, 208] width 586 height 27
paste input "[PHONE_NUMBER]"
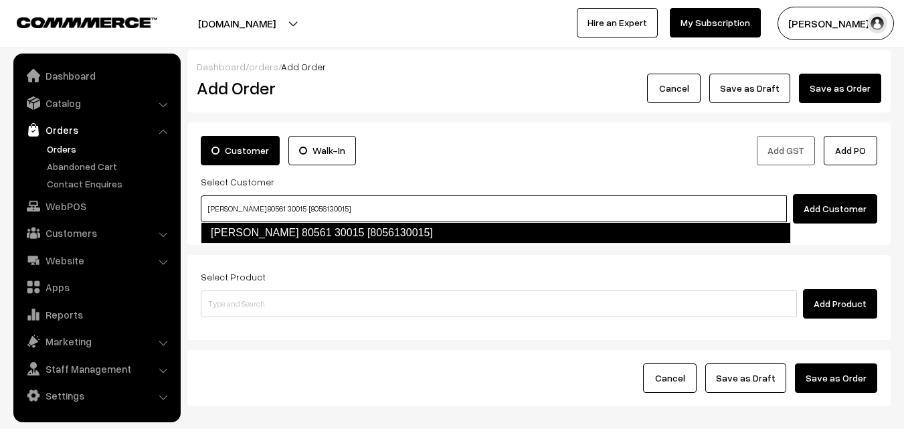
type input "[PERSON_NAME] 80561 30015 [8056130015]"
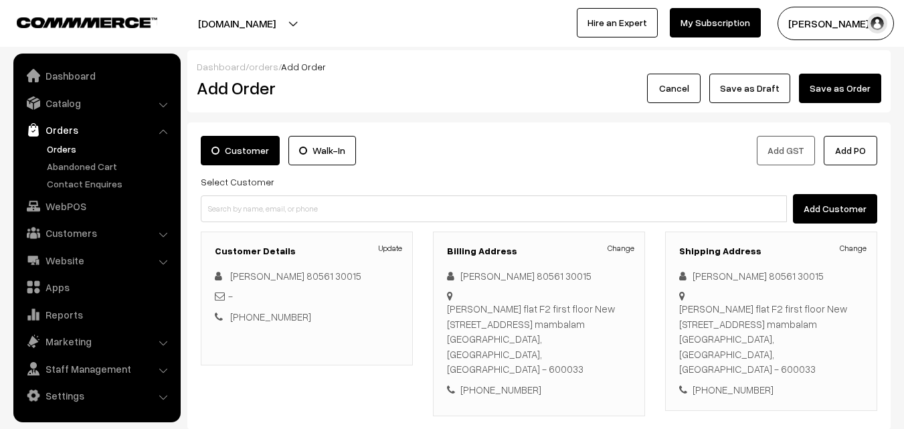
click at [612, 250] on link "Change" at bounding box center [621, 248] width 27 height 12
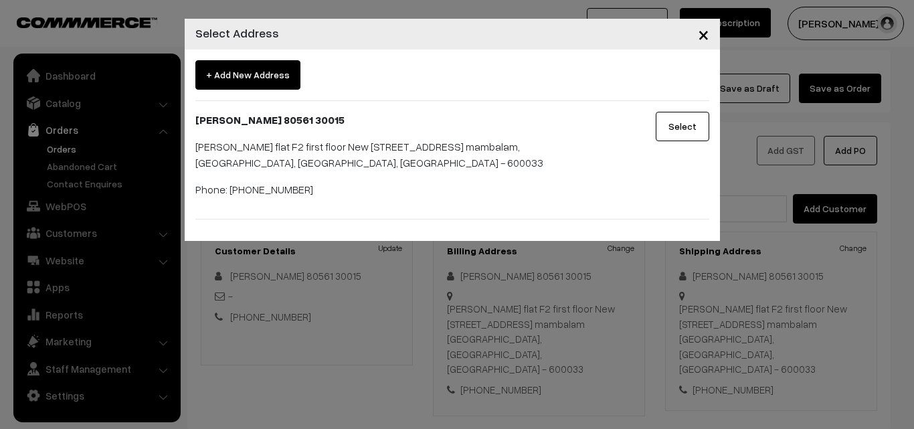
click at [699, 36] on span "×" at bounding box center [703, 33] width 11 height 25
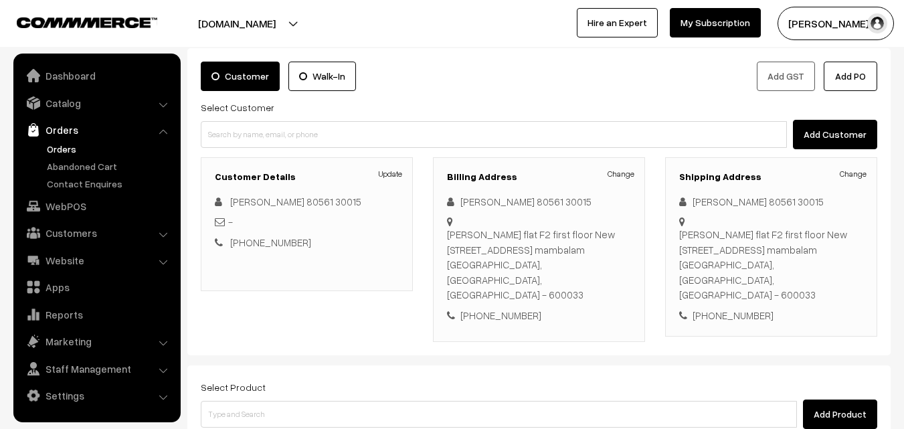
scroll to position [201, 0]
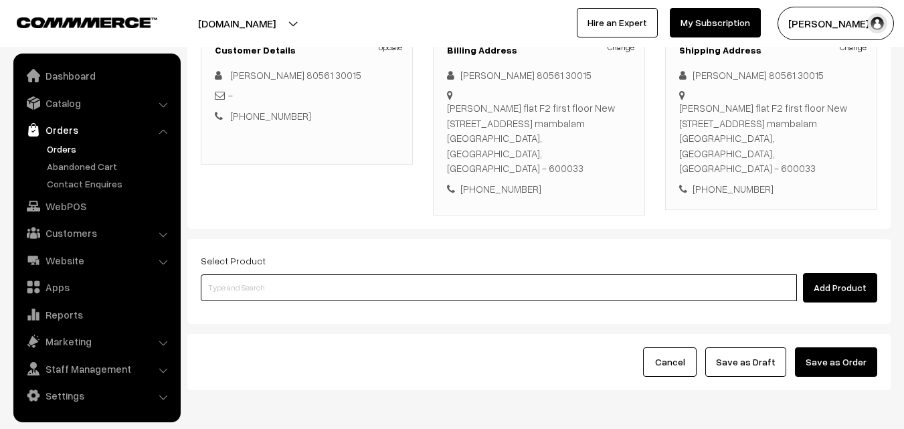
click at [476, 274] on input at bounding box center [499, 287] width 596 height 27
click at [324, 280] on input at bounding box center [499, 287] width 596 height 27
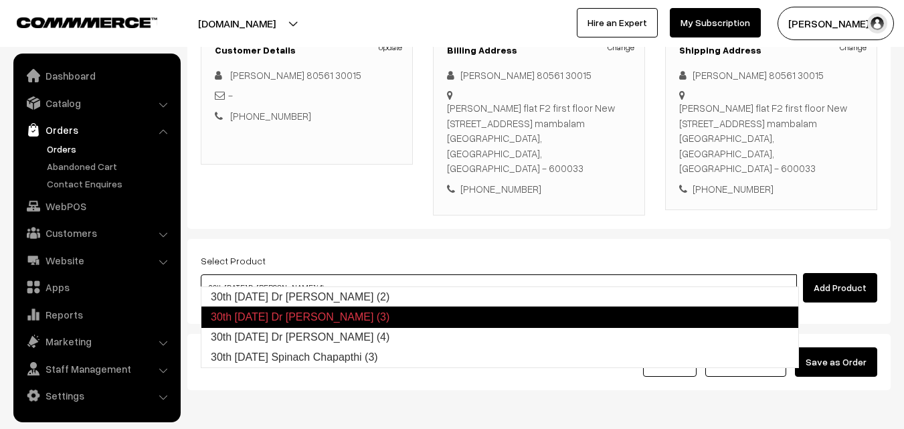
type input "30th [DATE] Spinach Chapapthi (3)"
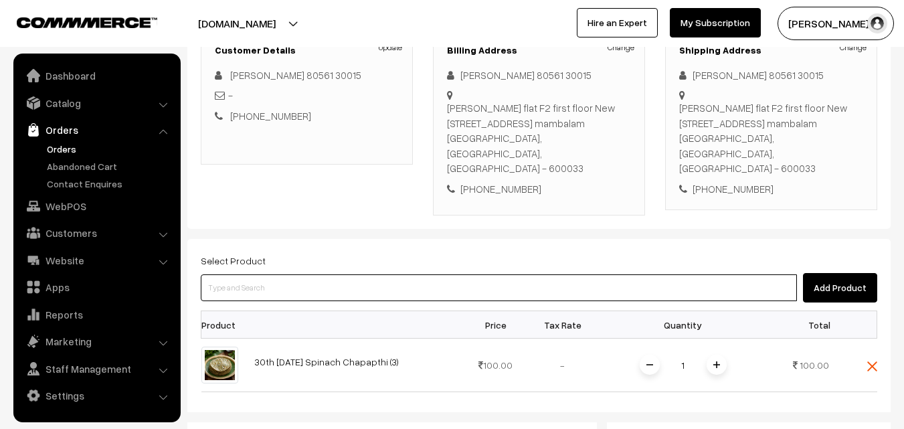
click at [340, 278] on input at bounding box center [499, 287] width 596 height 27
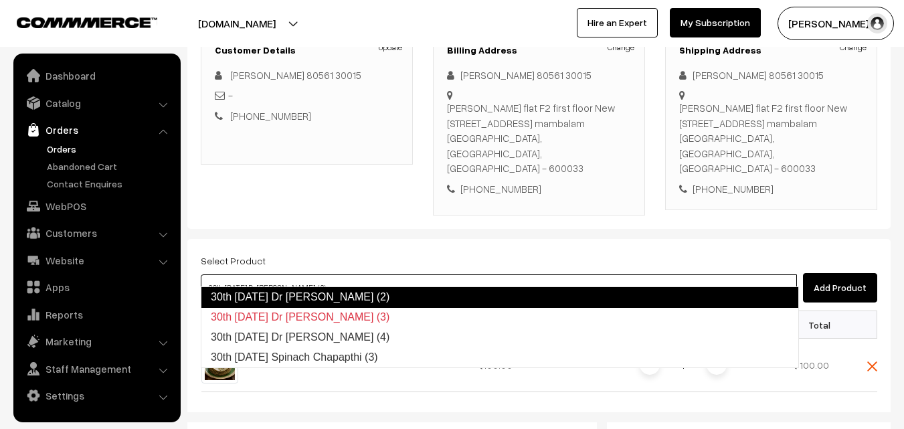
type input "30th Tuesday Dr Idiyappam (4)"
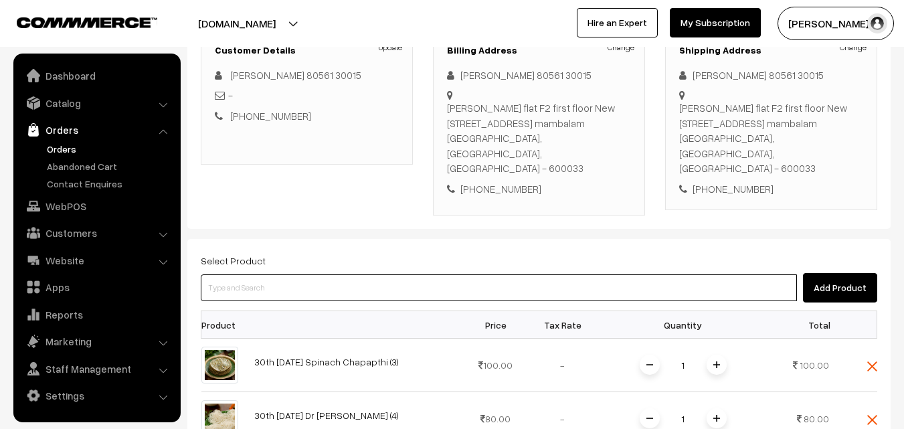
click at [333, 278] on input at bounding box center [499, 287] width 596 height 27
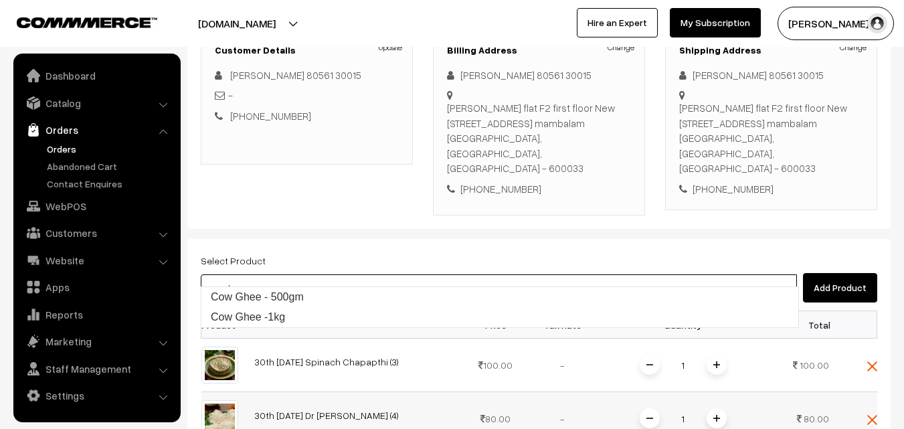
type input "cow ghee"
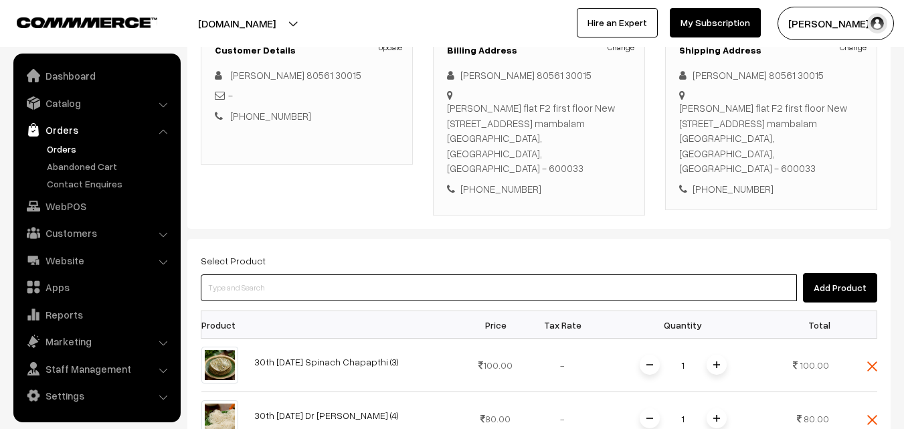
click at [420, 281] on input at bounding box center [499, 287] width 596 height 27
type input "cow ghee"
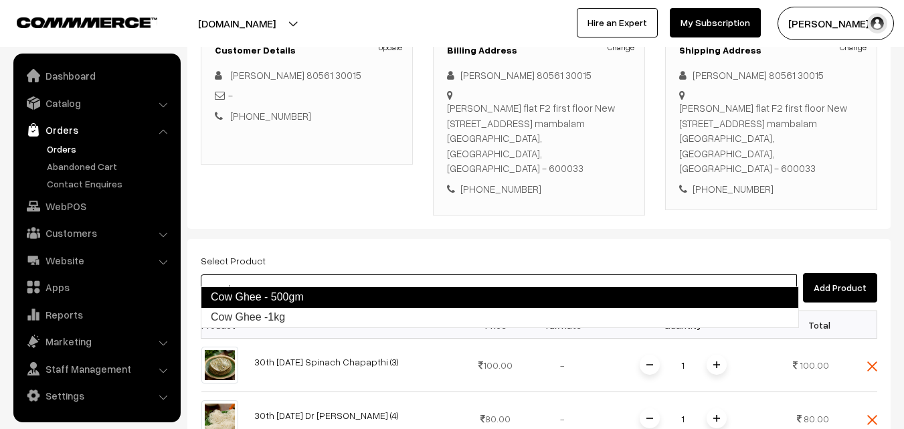
click at [376, 297] on link "Cow Ghee - 500gm" at bounding box center [500, 296] width 598 height 21
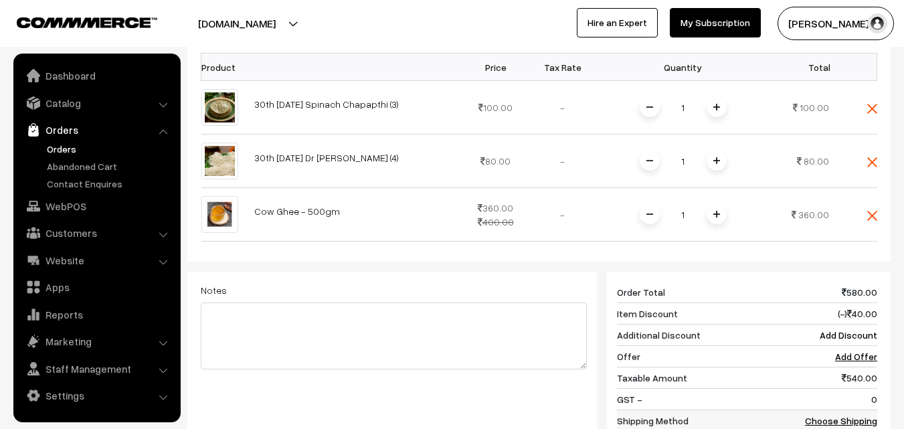
scroll to position [535, 0]
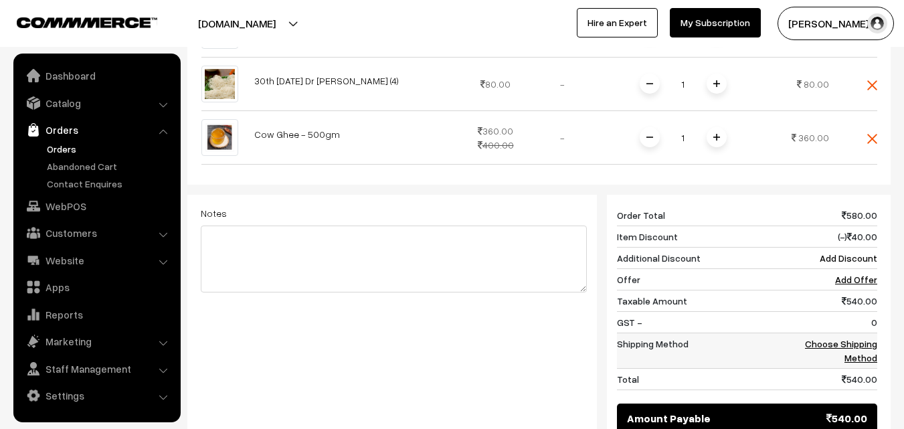
click at [839, 338] on link "Choose Shipping Method" at bounding box center [841, 350] width 72 height 25
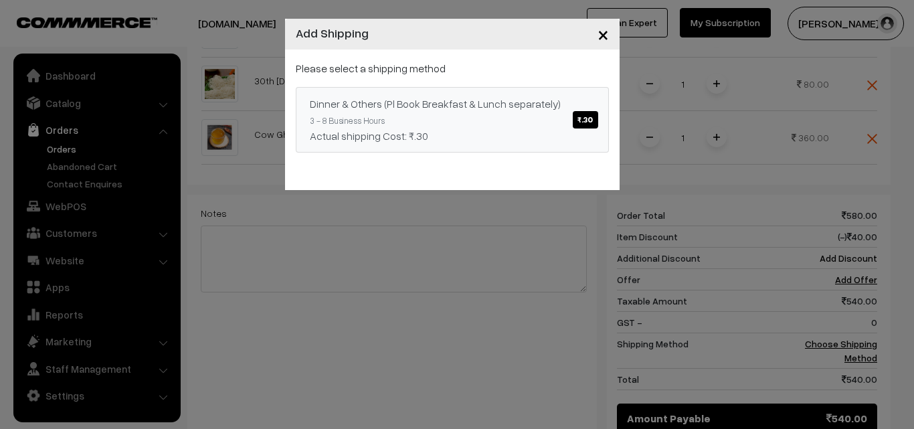
click at [588, 118] on span "₹.30" at bounding box center [585, 119] width 25 height 17
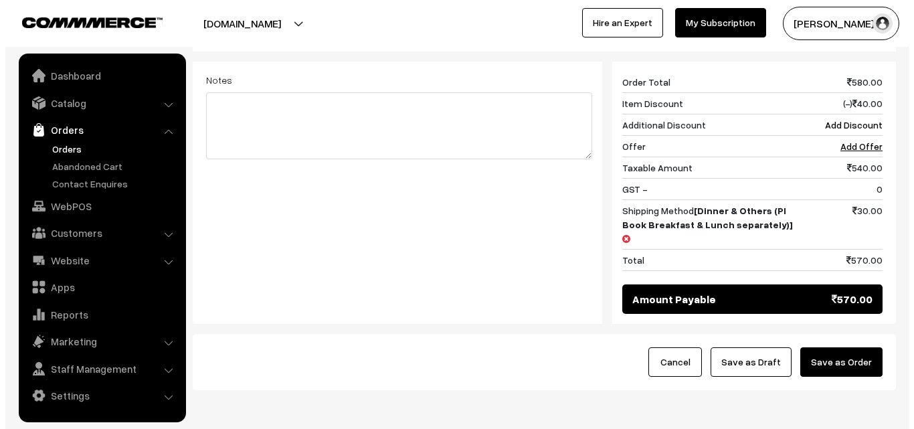
scroll to position [669, 0]
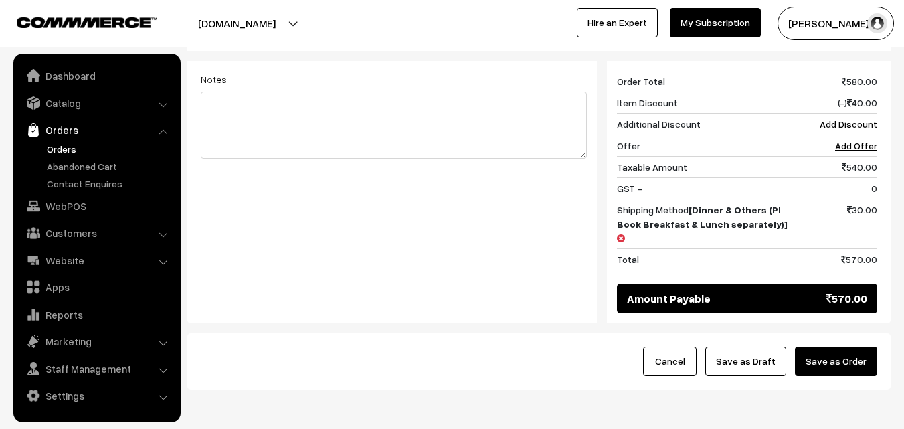
click at [845, 347] on button "Save as Order" at bounding box center [836, 361] width 82 height 29
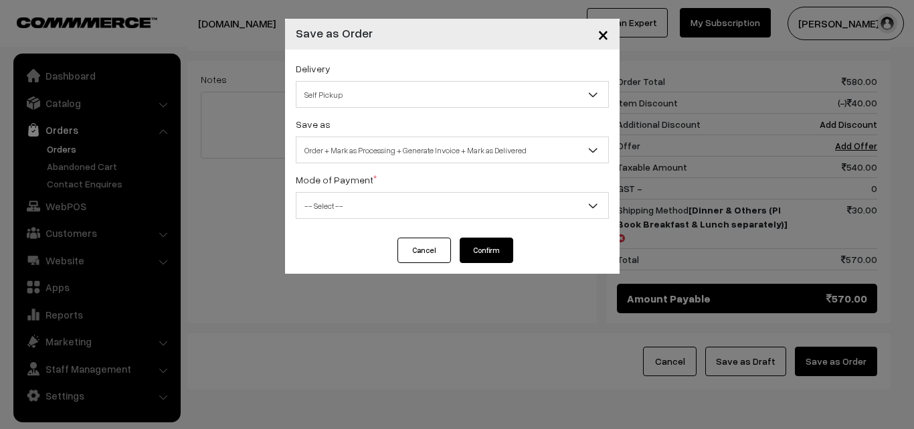
click at [424, 86] on span "Self Pickup" at bounding box center [452, 94] width 312 height 23
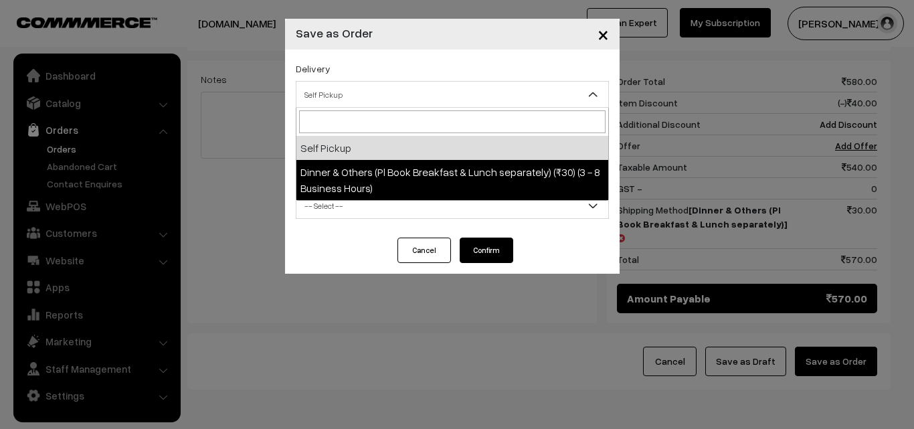
select select "DOP1"
select select "3"
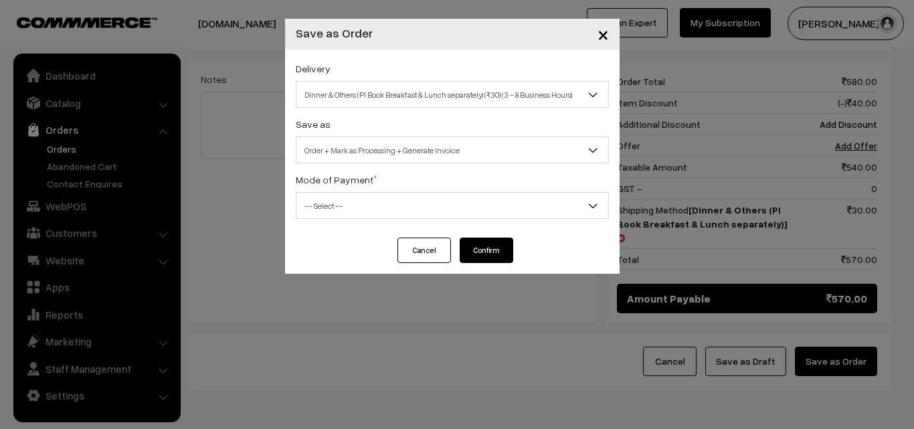
click at [434, 200] on span "-- Select --" at bounding box center [452, 205] width 312 height 23
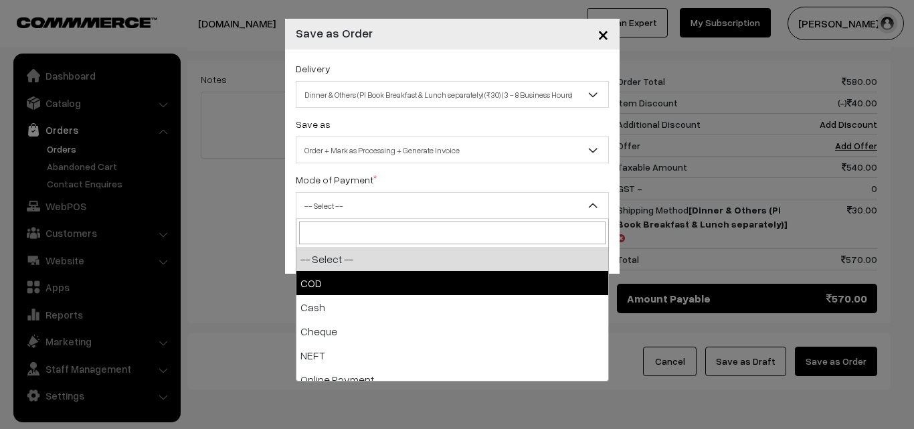
select select "1"
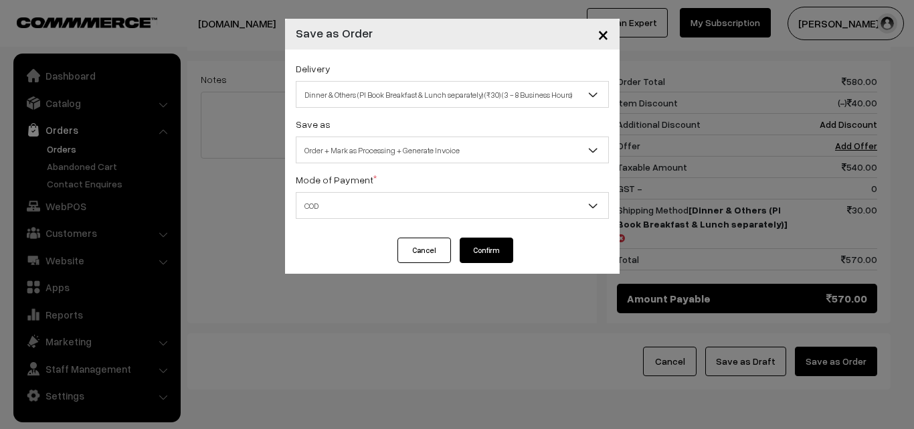
click at [469, 254] on button "Confirm" at bounding box center [487, 250] width 54 height 25
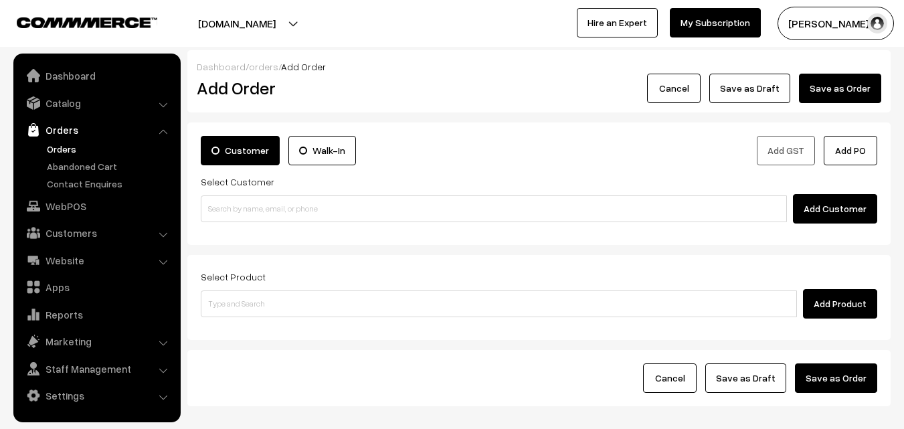
click at [62, 149] on link "Orders" at bounding box center [109, 149] width 132 height 14
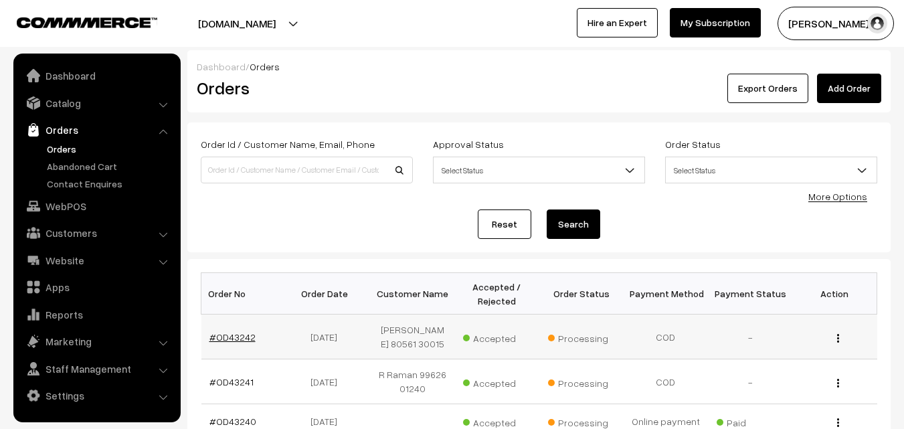
click at [239, 335] on link "#OD43242" at bounding box center [232, 336] width 46 height 11
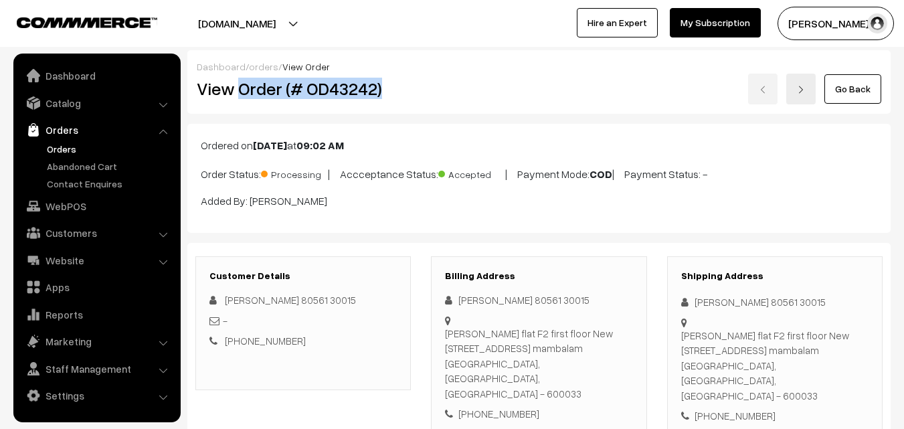
drag, startPoint x: 242, startPoint y: 93, endPoint x: 397, endPoint y: 88, distance: 155.3
click at [397, 88] on h2 "View Order (# OD43242)" at bounding box center [304, 88] width 215 height 21
copy h2 "Order (# OD43242)"
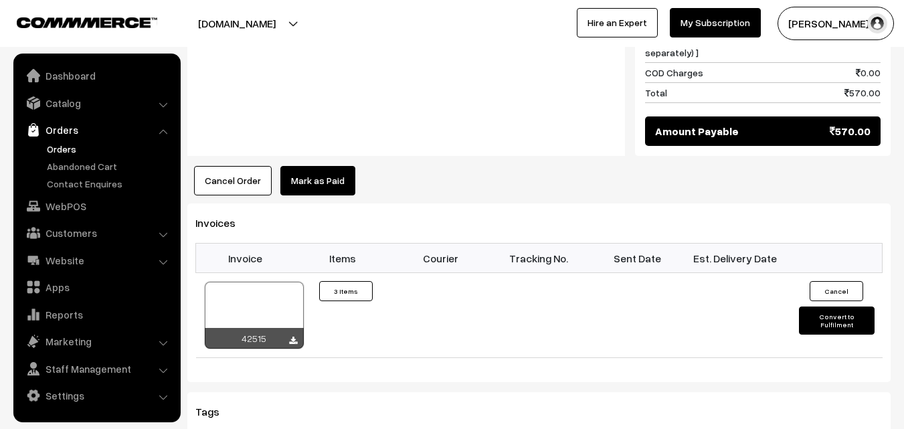
scroll to position [937, 0]
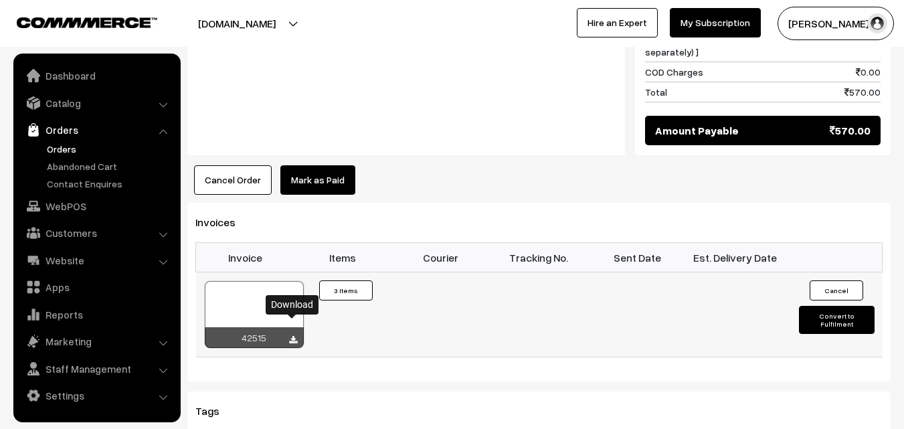
click at [290, 336] on icon at bounding box center [293, 340] width 8 height 9
click at [69, 205] on link "WebPOS" at bounding box center [96, 206] width 159 height 24
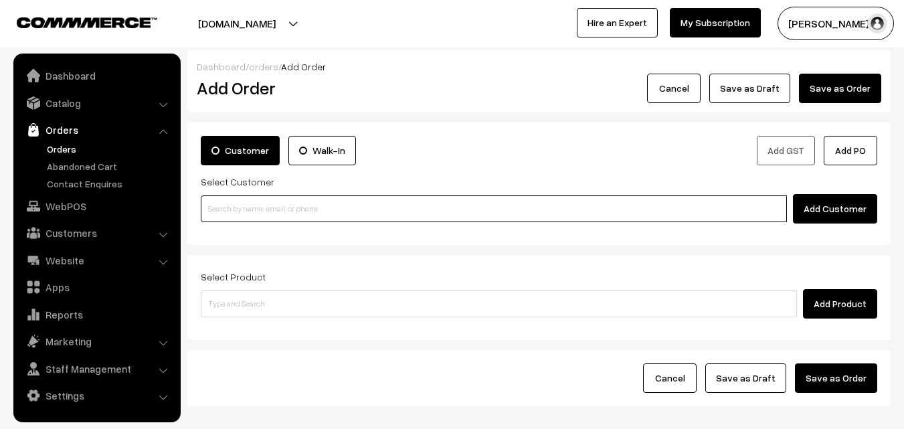
click at [295, 219] on input at bounding box center [494, 208] width 586 height 27
paste input "[PHONE_NUMBER]"
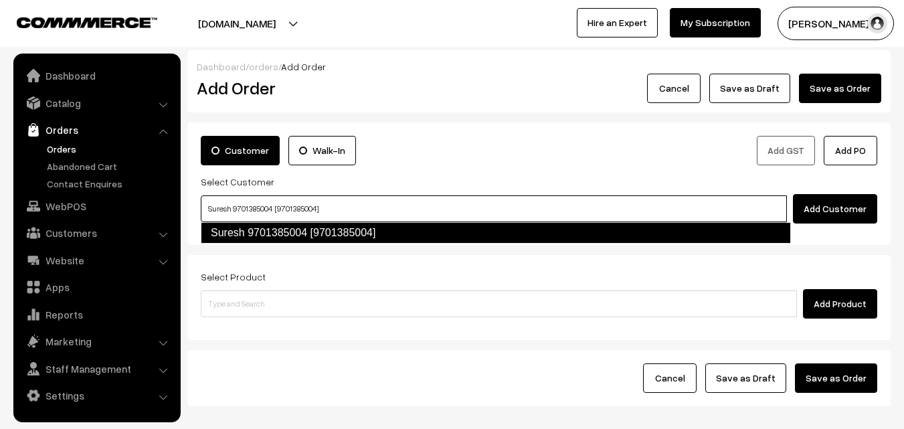
type input "Suresh 9701385004 [9701385004]"
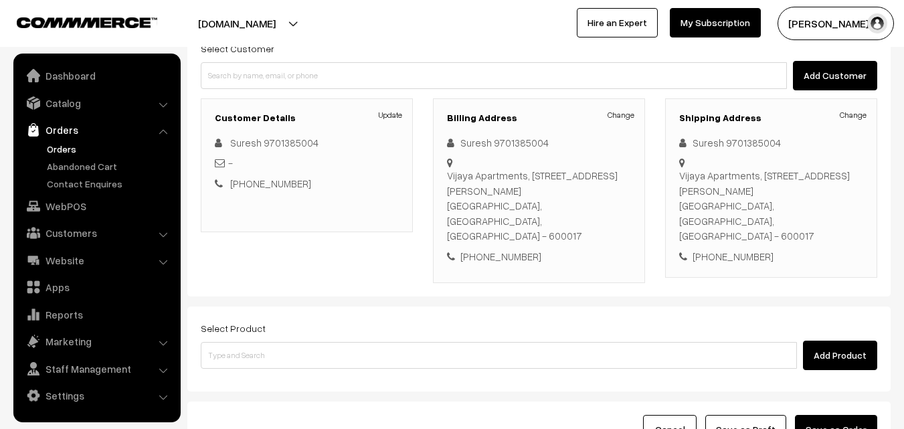
scroll to position [134, 0]
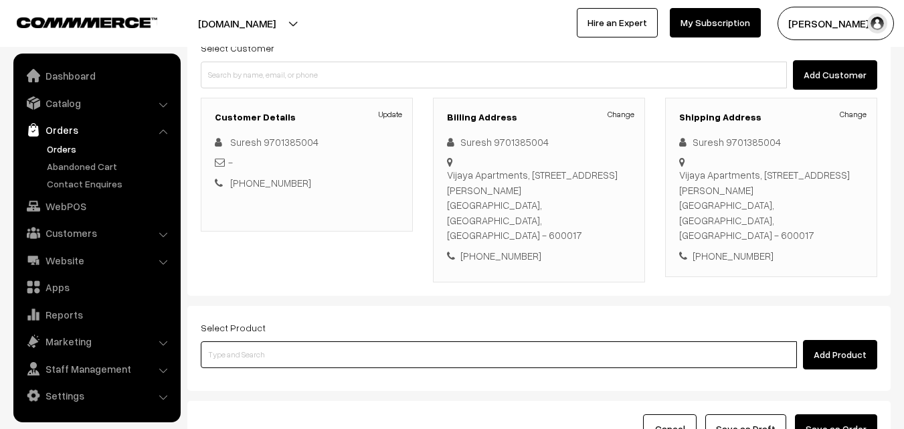
click at [438, 341] on input at bounding box center [499, 354] width 596 height 27
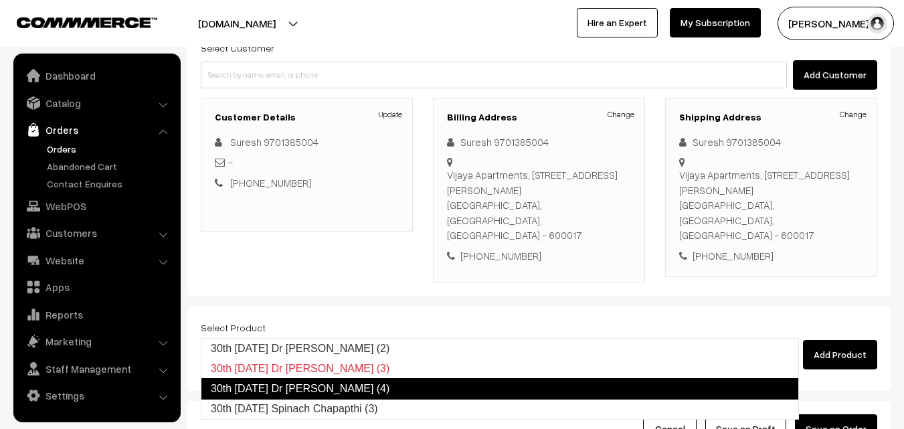
type input "30th Tuesday Spinach Chapapthi (3)"
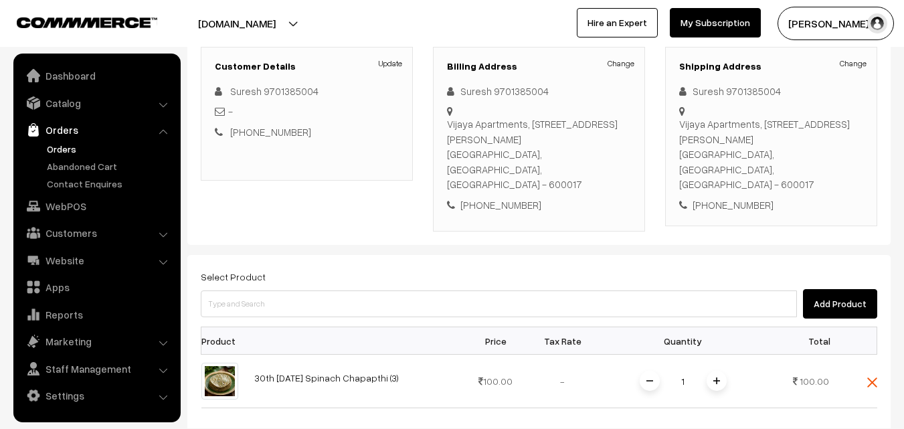
scroll to position [268, 0]
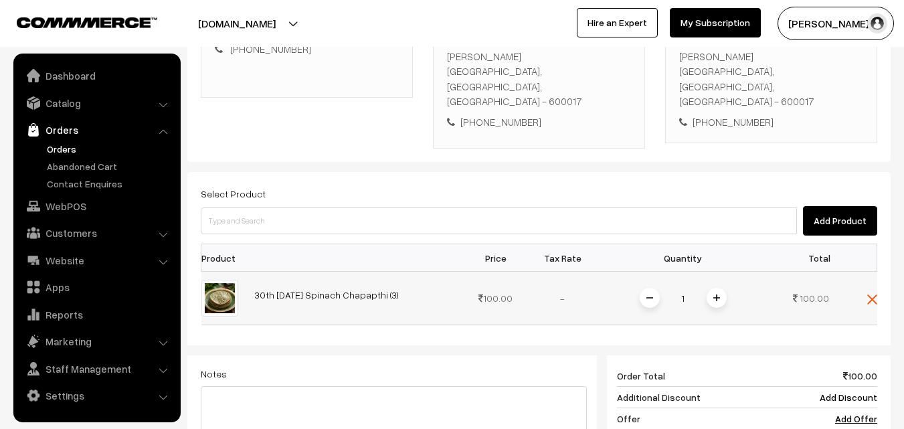
click at [710, 288] on span at bounding box center [717, 298] width 20 height 20
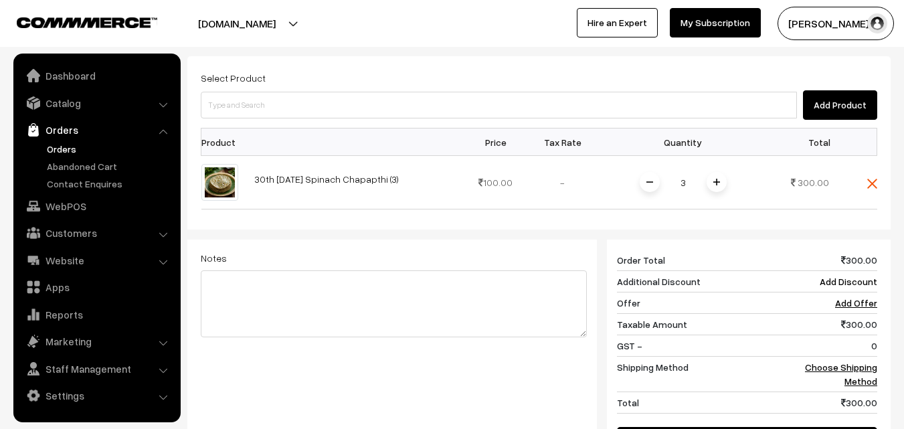
scroll to position [401, 0]
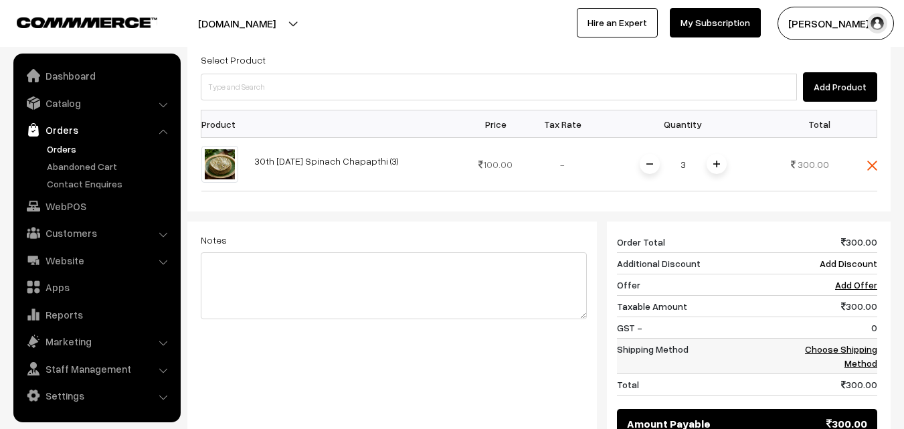
click at [867, 339] on td "Choose Shipping Method" at bounding box center [835, 356] width 83 height 35
click at [856, 343] on link "Choose Shipping Method" at bounding box center [841, 355] width 72 height 25
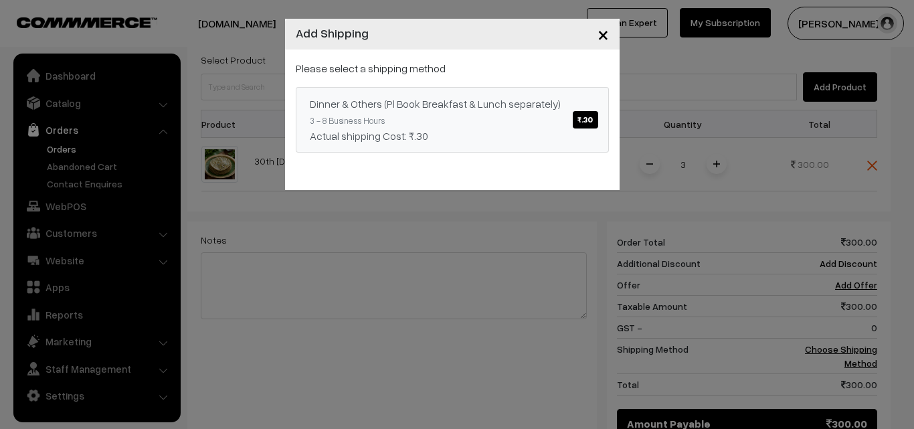
click at [580, 118] on span "₹.30" at bounding box center [585, 119] width 25 height 17
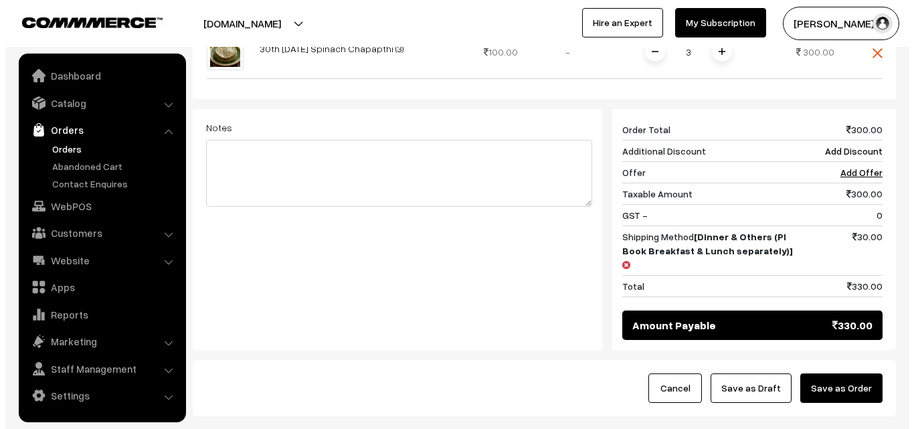
scroll to position [535, 0]
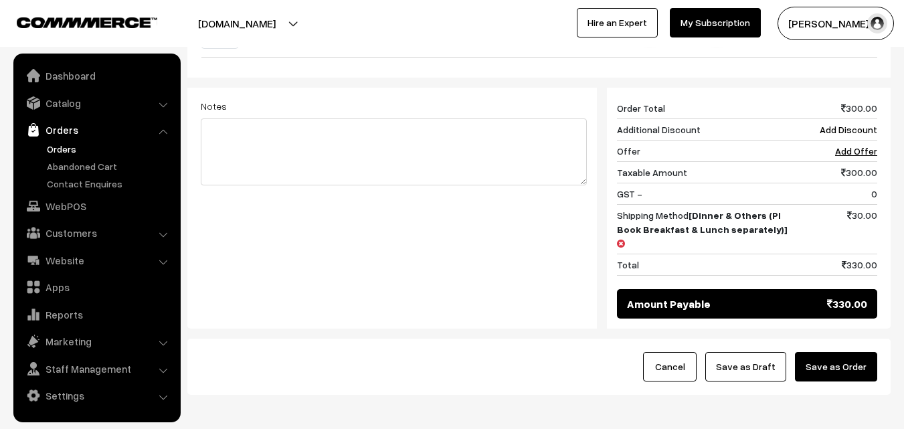
click at [846, 352] on button "Save as Order" at bounding box center [836, 366] width 82 height 29
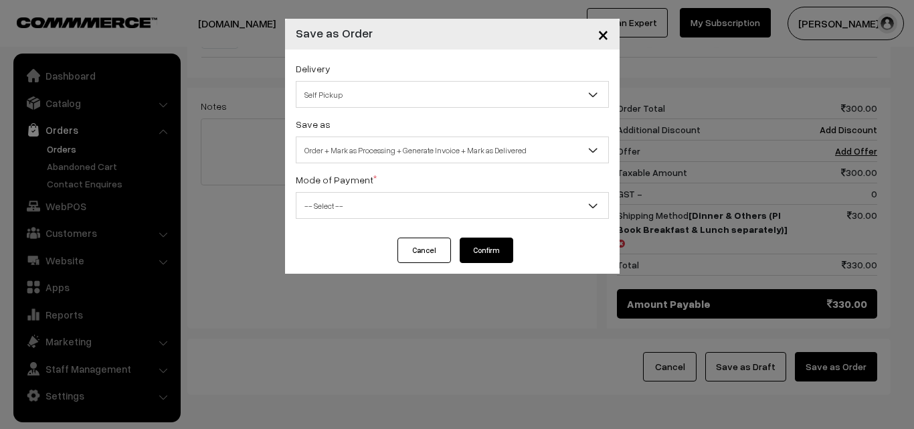
click at [380, 94] on span "Self Pickup" at bounding box center [452, 94] width 312 height 23
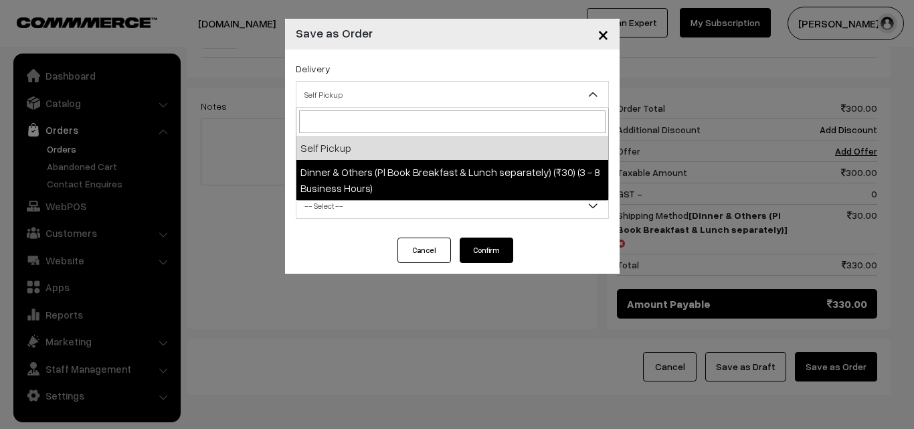
select select "DOP1"
select select "3"
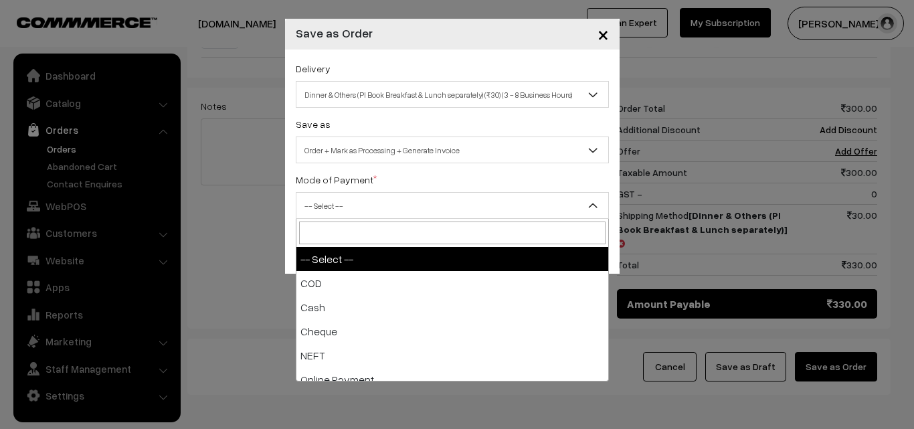
click at [442, 206] on span "-- Select --" at bounding box center [452, 205] width 312 height 23
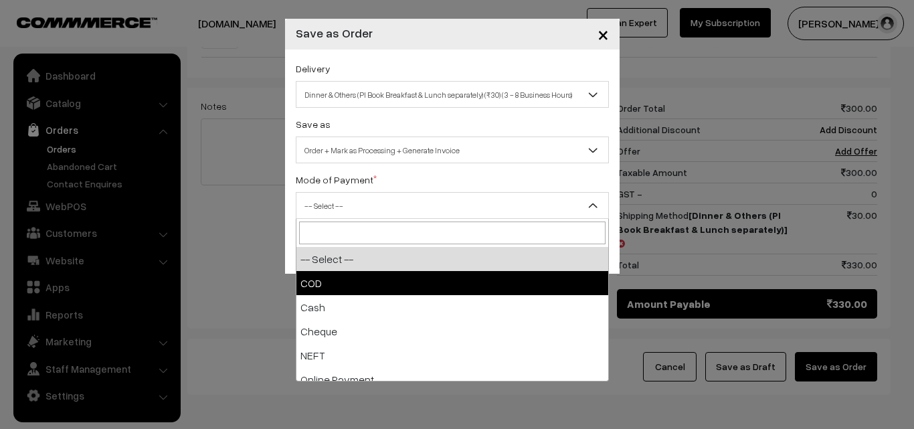
select select "1"
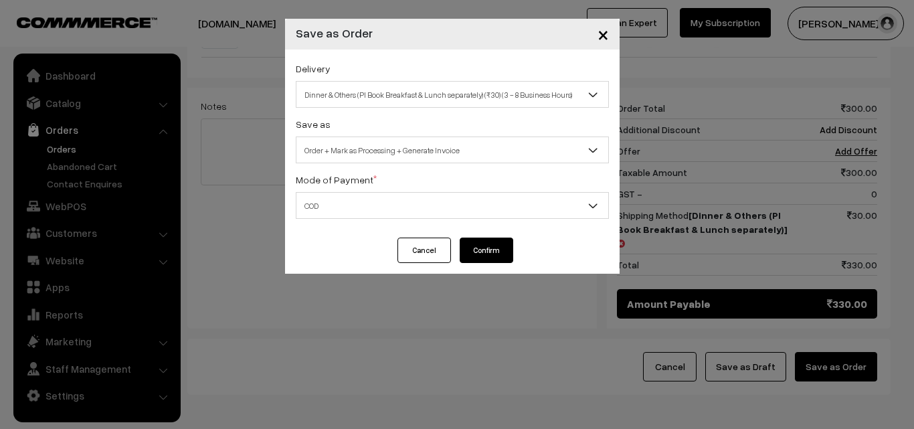
click at [474, 258] on button "Confirm" at bounding box center [487, 250] width 54 height 25
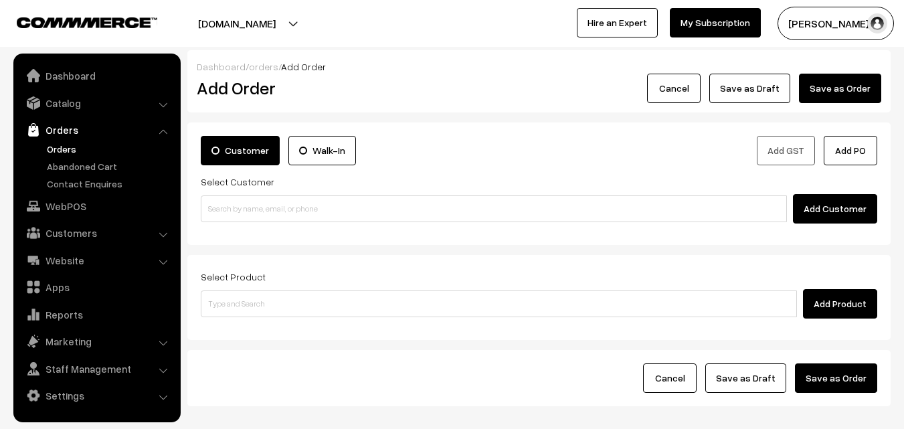
click at [57, 153] on link "Orders" at bounding box center [109, 149] width 132 height 14
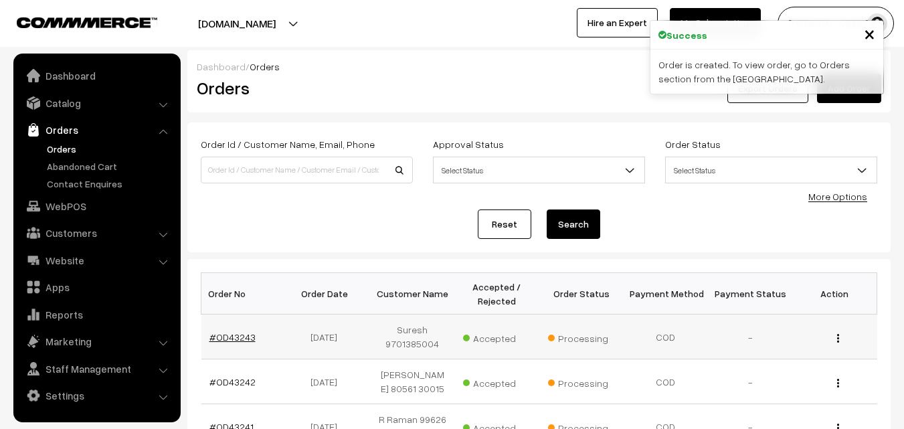
click at [236, 336] on link "#OD43243" at bounding box center [232, 336] width 46 height 11
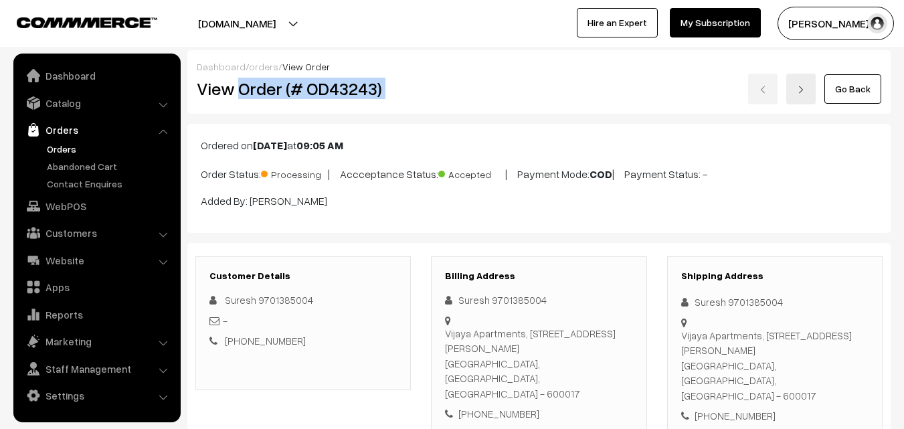
drag, startPoint x: 242, startPoint y: 87, endPoint x: 575, endPoint y: 101, distance: 334.2
click at [576, 87] on div "View Order (# OD43243) Go Back" at bounding box center [539, 89] width 705 height 31
copy div "Order (# OD43243)"
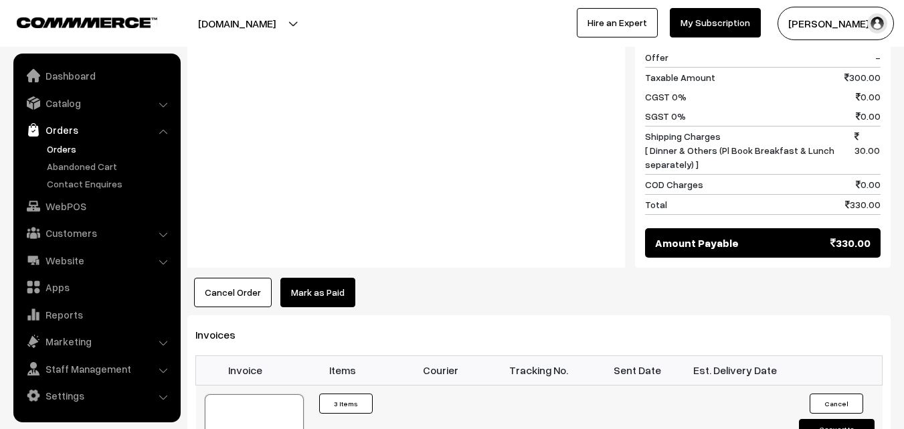
scroll to position [669, 0]
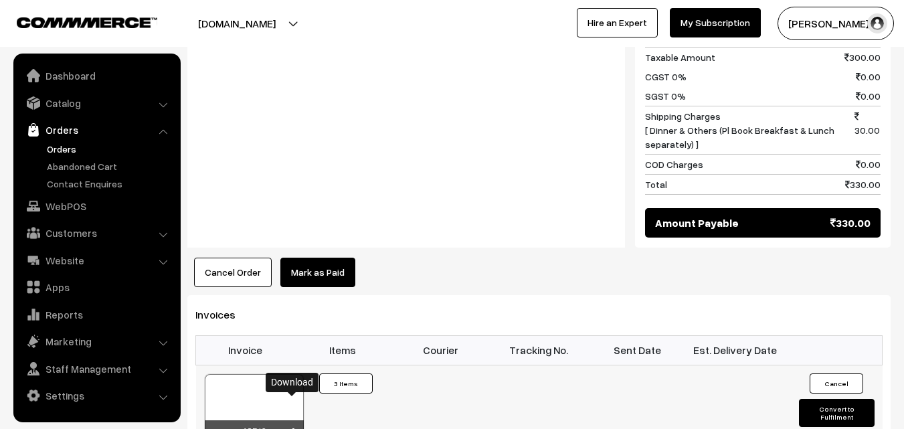
click at [292, 427] on link at bounding box center [293, 432] width 8 height 11
